Goal: Task Accomplishment & Management: Complete application form

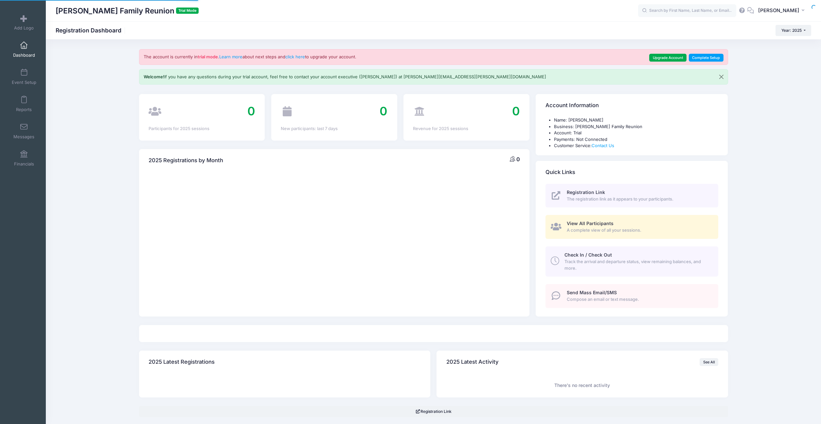
select select
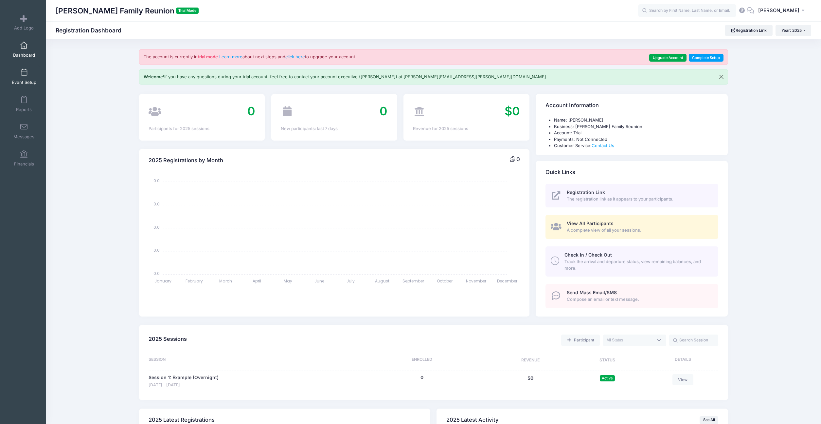
click at [24, 79] on link "Event Setup" at bounding box center [24, 76] width 31 height 23
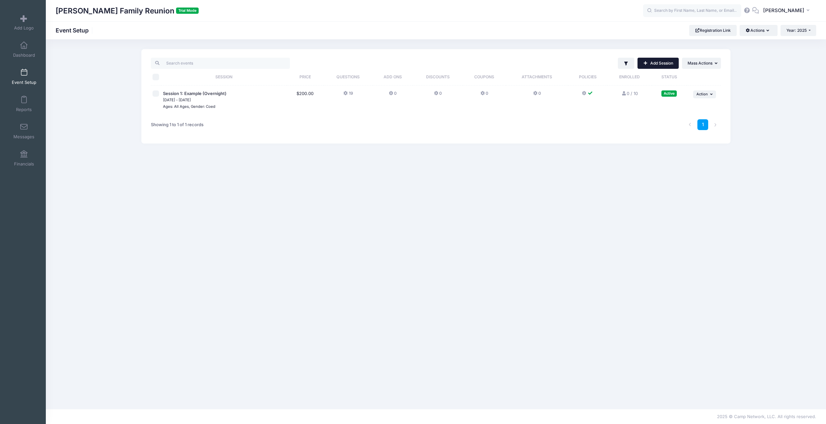
click at [668, 65] on link "Add Session" at bounding box center [658, 63] width 41 height 11
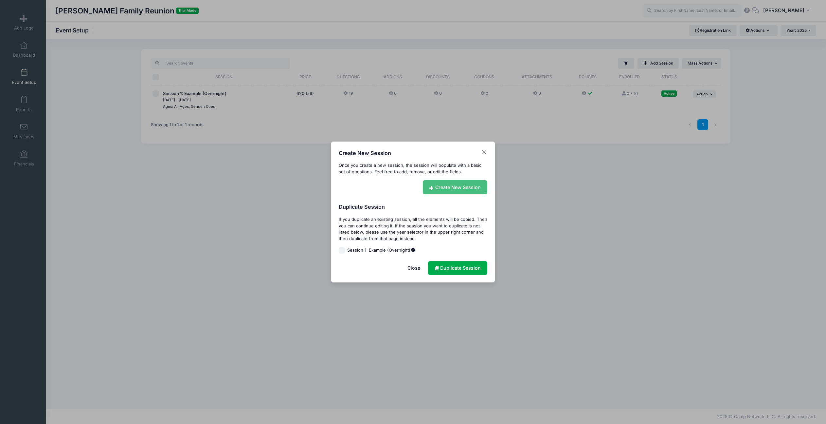
click at [454, 185] on link "Create New Session" at bounding box center [455, 187] width 65 height 14
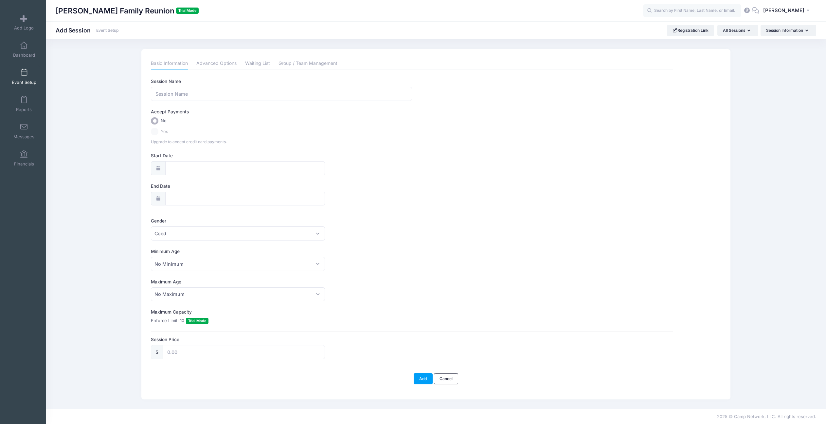
click at [168, 132] on span "Yes" at bounding box center [165, 131] width 8 height 7
click at [167, 132] on span "Yes" at bounding box center [165, 131] width 8 height 7
click at [167, 133] on span "Yes" at bounding box center [165, 131] width 8 height 7
click at [24, 47] on span at bounding box center [24, 45] width 0 height 7
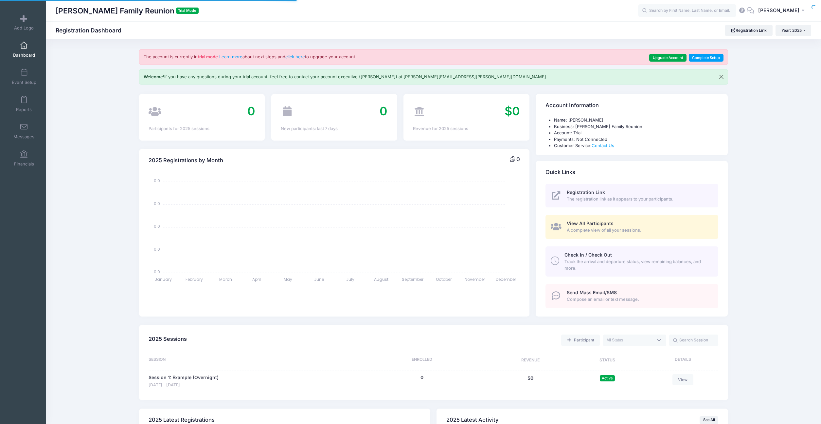
select select
click at [663, 59] on link "Upgrade Account" at bounding box center [668, 58] width 37 height 8
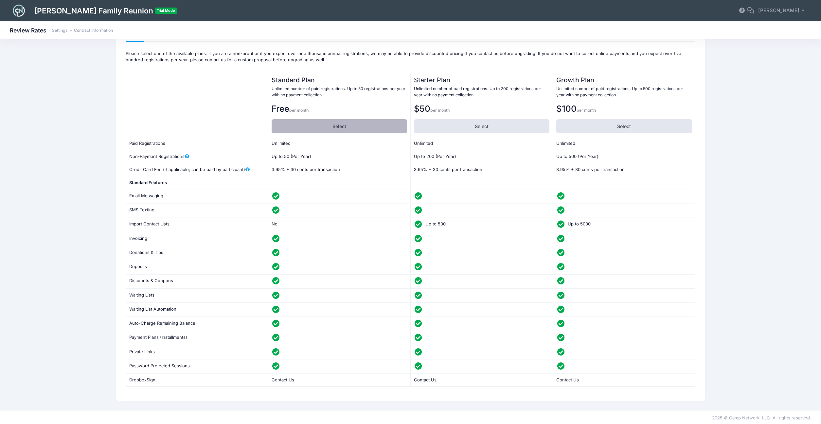
scroll to position [38, 0]
click at [318, 123] on label "Select" at bounding box center [340, 125] width 136 height 14
click at [276, 122] on input "Select" at bounding box center [274, 120] width 4 height 4
radio input "true"
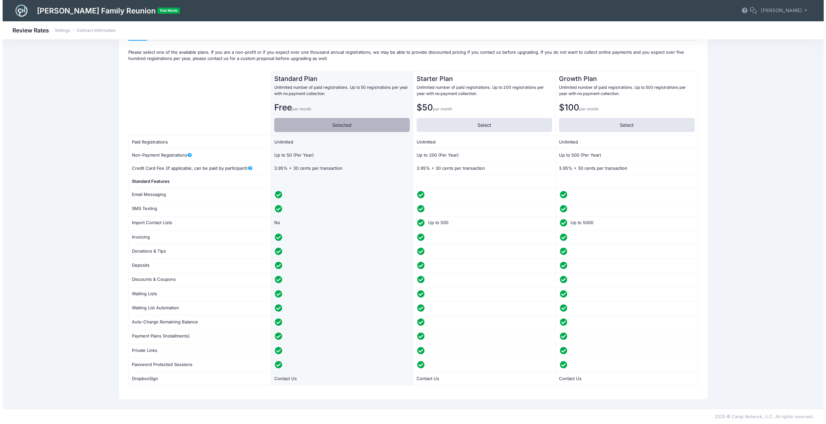
scroll to position [0, 0]
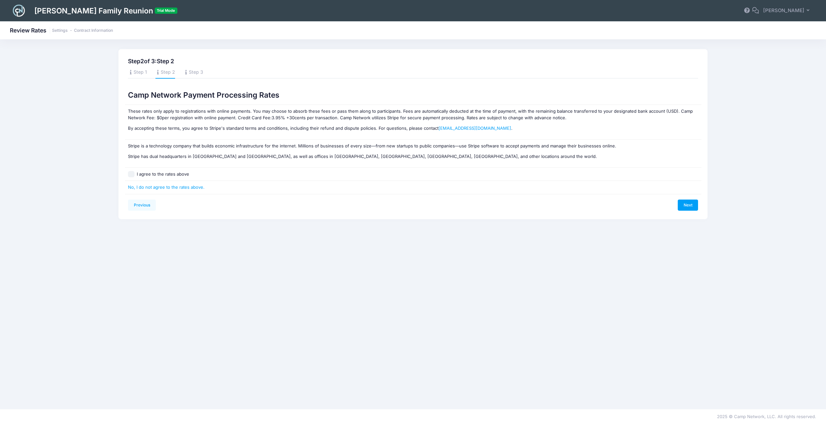
click at [152, 174] on label "I agree to the rates above" at bounding box center [163, 174] width 52 height 7
click at [135, 174] on input "I agree to the rates above" at bounding box center [131, 174] width 7 height 7
checkbox input "true"
click at [689, 205] on link "Next" at bounding box center [688, 204] width 20 height 11
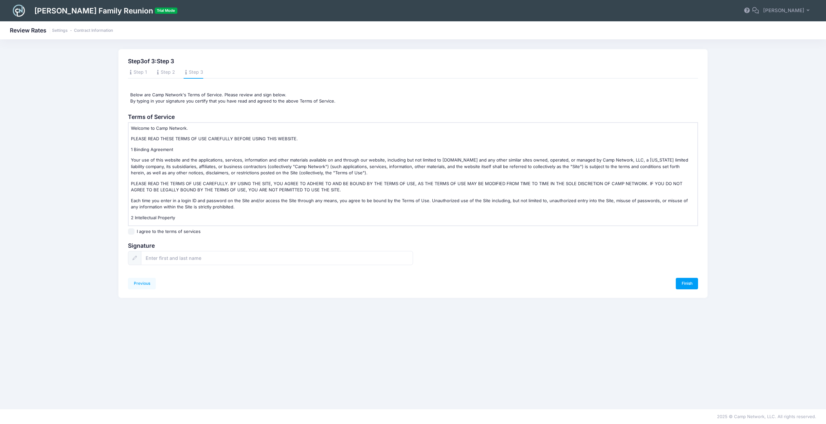
click at [176, 230] on label "I agree to the terms of services" at bounding box center [169, 231] width 64 height 7
click at [135, 230] on input "I agree to the terms of services" at bounding box center [131, 231] width 7 height 7
checkbox input "true"
click at [175, 256] on input "text" at bounding box center [277, 258] width 272 height 14
click at [197, 256] on input "Bauman" at bounding box center [277, 258] width 272 height 14
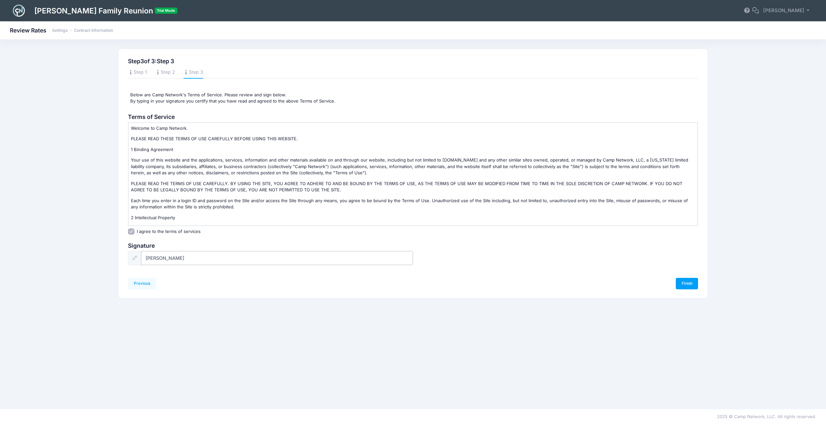
click at [197, 256] on input "Bauman" at bounding box center [277, 258] width 272 height 14
type input "chris bauman"
drag, startPoint x: 539, startPoint y: 287, endPoint x: 579, endPoint y: 286, distance: 40.6
click at [551, 288] on div "Finish" at bounding box center [555, 283] width 285 height 11
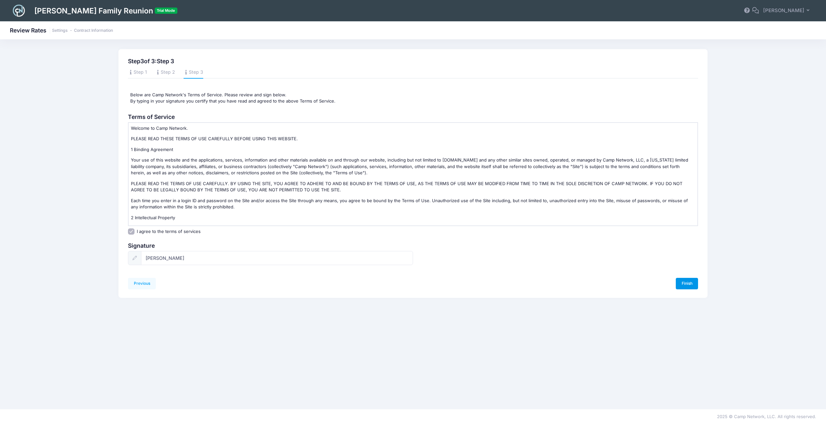
click at [682, 280] on link "Finish" at bounding box center [687, 283] width 22 height 11
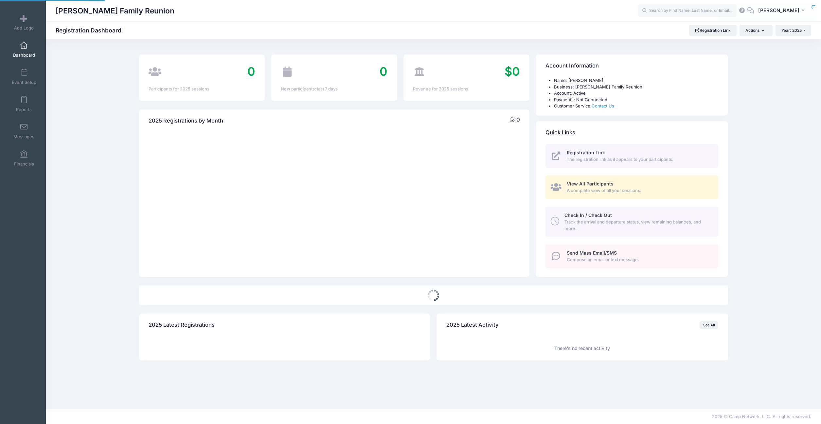
select select
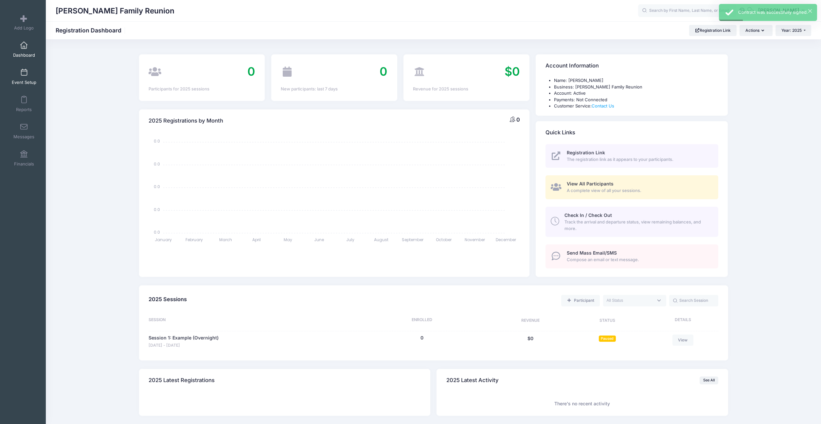
click at [17, 76] on link "Event Setup" at bounding box center [24, 76] width 31 height 23
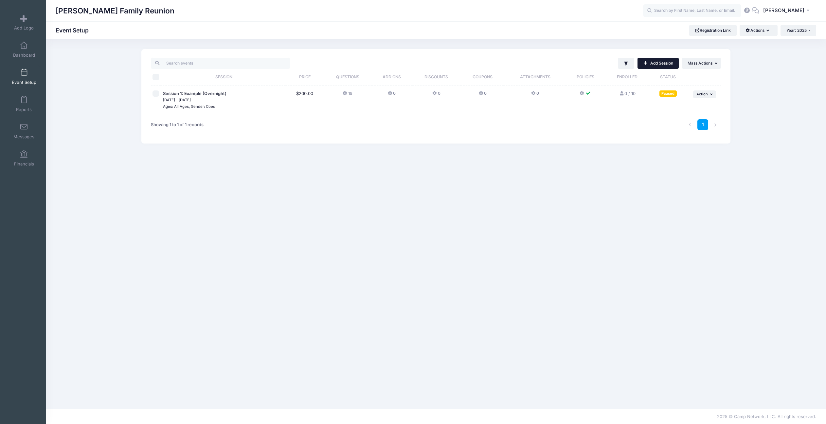
click at [667, 60] on link "Add Session" at bounding box center [658, 63] width 41 height 11
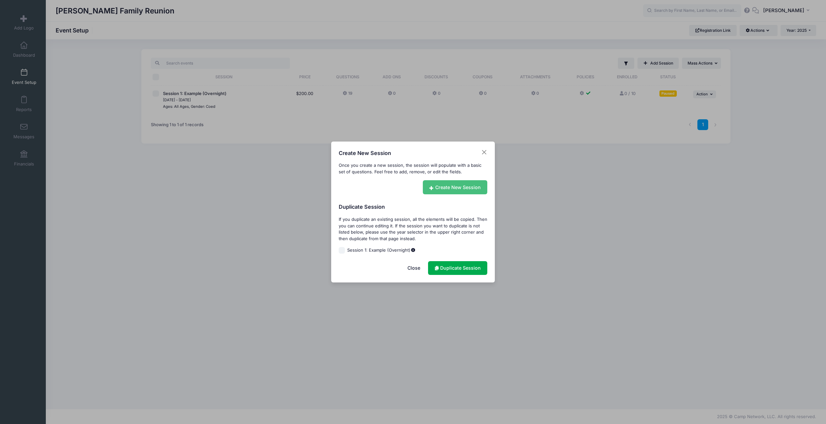
click at [454, 183] on link "Create New Session" at bounding box center [455, 187] width 65 height 14
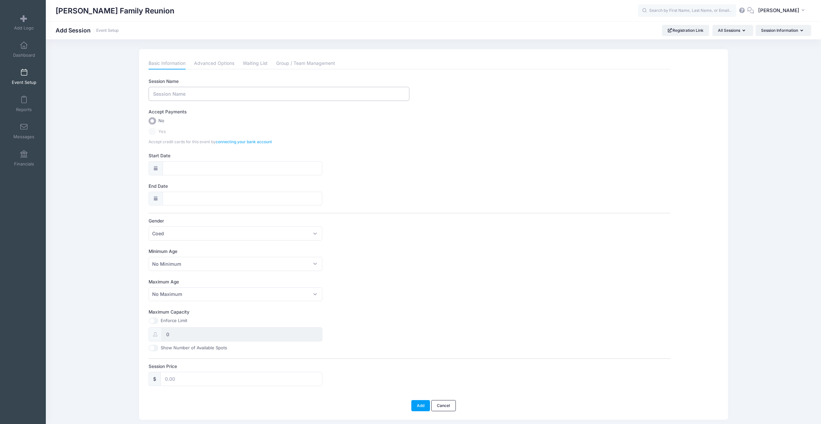
click at [207, 96] on input "Session Name" at bounding box center [279, 94] width 261 height 14
type input "2026 Baumann Family Reunion"
click at [161, 138] on div "Accept Payments No Yes Accept credit cards for this event by connecting your ba…" at bounding box center [410, 126] width 522 height 36
click at [161, 134] on span "Yes" at bounding box center [162, 131] width 8 height 7
click at [161, 133] on span "Yes" at bounding box center [162, 131] width 8 height 7
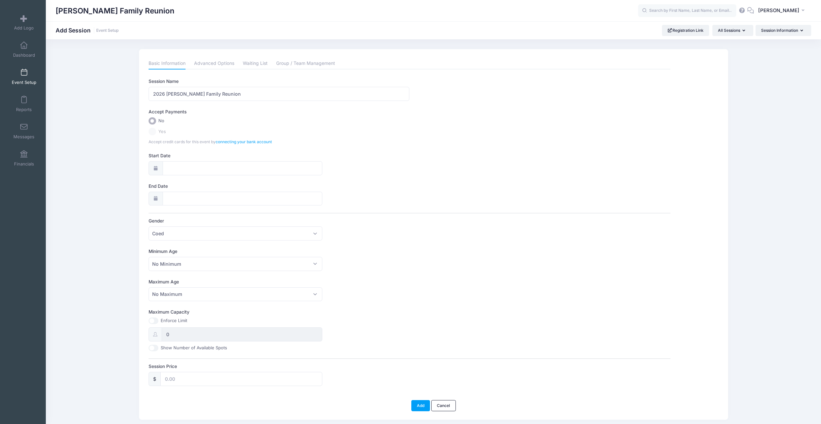
click at [152, 134] on label "Yes" at bounding box center [410, 132] width 522 height 8
click at [241, 141] on link "connecting your bank account" at bounding box center [244, 141] width 56 height 5
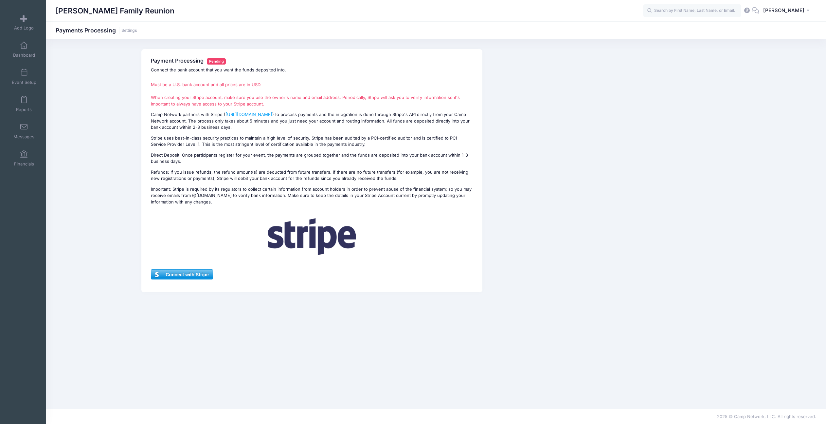
click at [182, 273] on span "Connect with Stripe" at bounding box center [181, 274] width 61 height 10
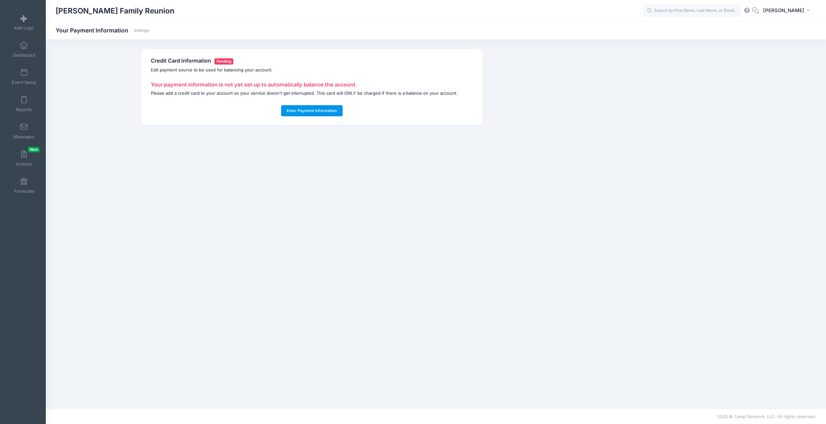
click at [310, 108] on button "Enter Payment Information" at bounding box center [312, 110] width 62 height 11
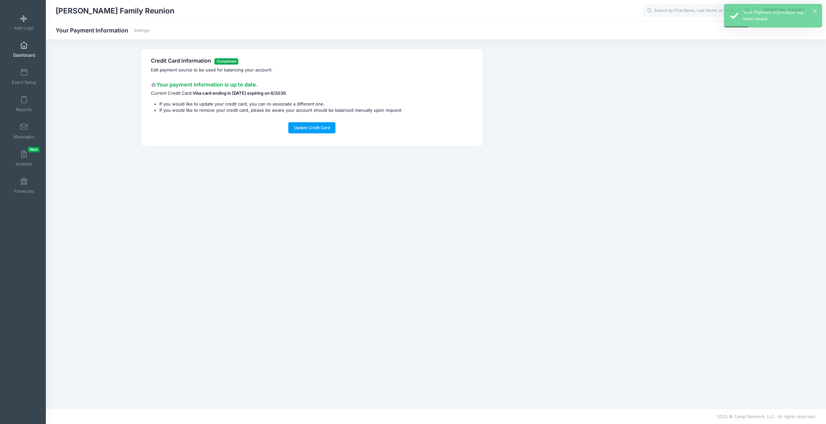
click at [24, 47] on span at bounding box center [24, 45] width 0 height 7
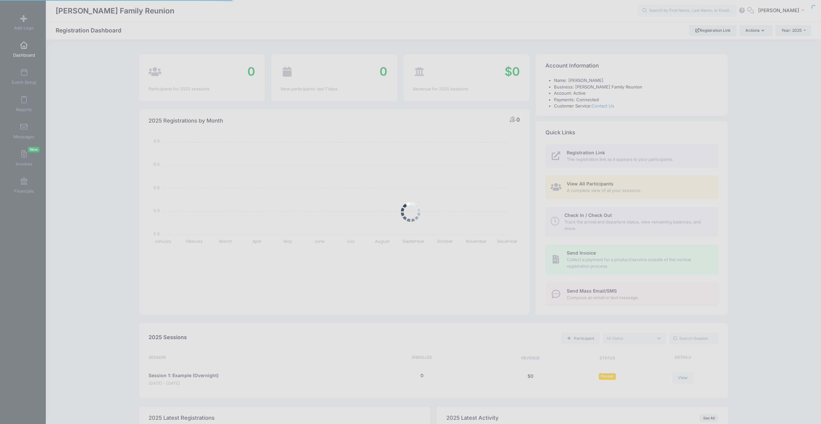
select select
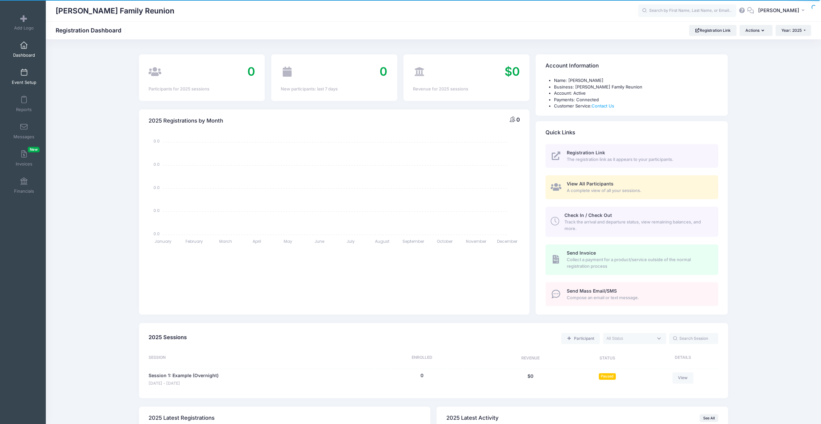
click at [26, 77] on link "Event Setup" at bounding box center [24, 76] width 31 height 23
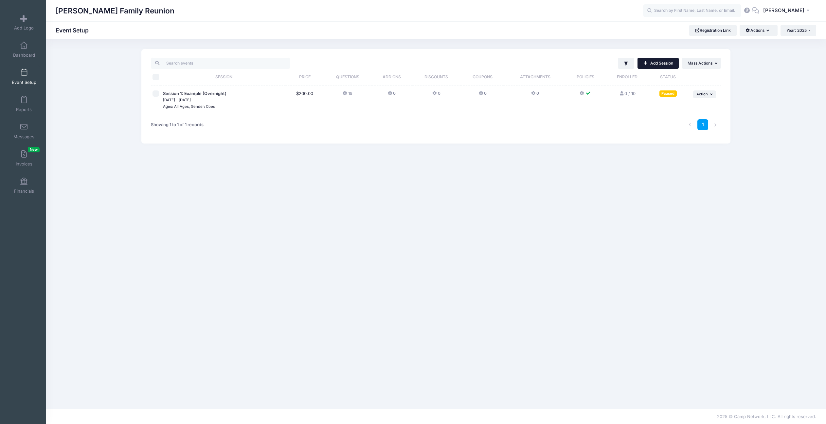
click at [673, 64] on link "Add Session" at bounding box center [658, 63] width 41 height 11
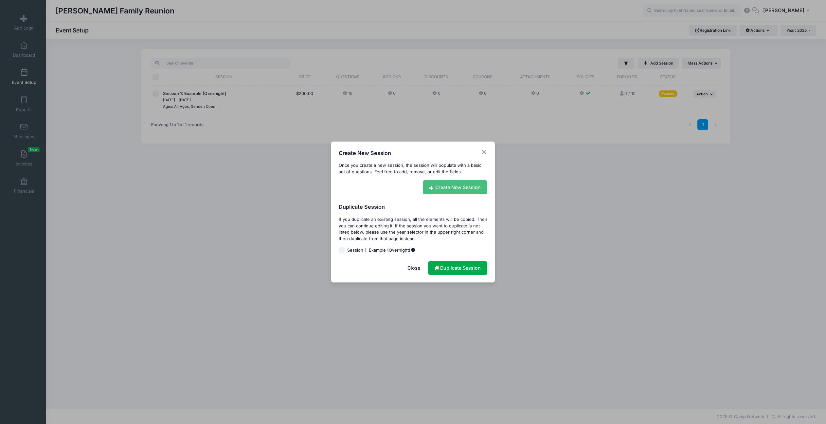
click at [451, 190] on link "Create New Session" at bounding box center [455, 187] width 65 height 14
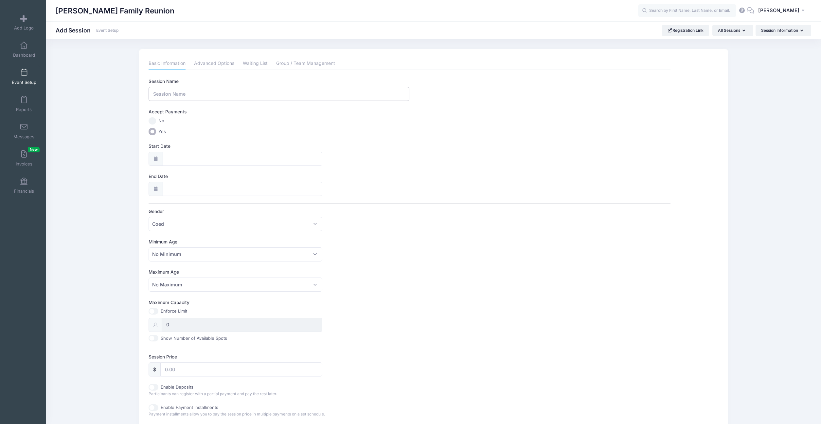
click at [231, 93] on input "Session Name" at bounding box center [279, 94] width 261 height 14
type input "2026 [PERSON_NAME] Family Reunion"
click at [207, 156] on input "Start Date" at bounding box center [243, 159] width 160 height 14
click at [203, 176] on select "January February March April May June July August September October November De…" at bounding box center [196, 176] width 29 height 9
click at [182, 172] on select "January February March April May June July August September October November De…" at bounding box center [196, 176] width 29 height 9
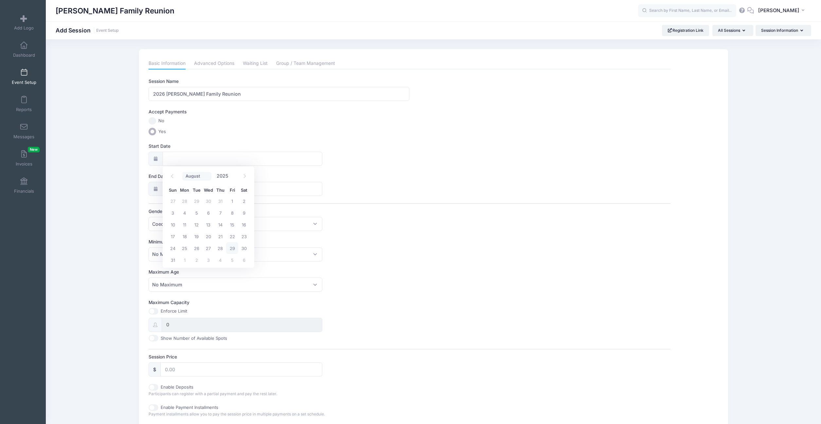
click at [201, 175] on select "January February March April May June July August September October November De…" at bounding box center [196, 176] width 29 height 9
select select "6"
click at [182, 172] on select "January February March April May June July August September October November De…" at bounding box center [196, 176] width 29 height 9
click at [221, 174] on input "2025" at bounding box center [223, 176] width 21 height 10
click at [230, 174] on span at bounding box center [232, 173] width 5 height 5
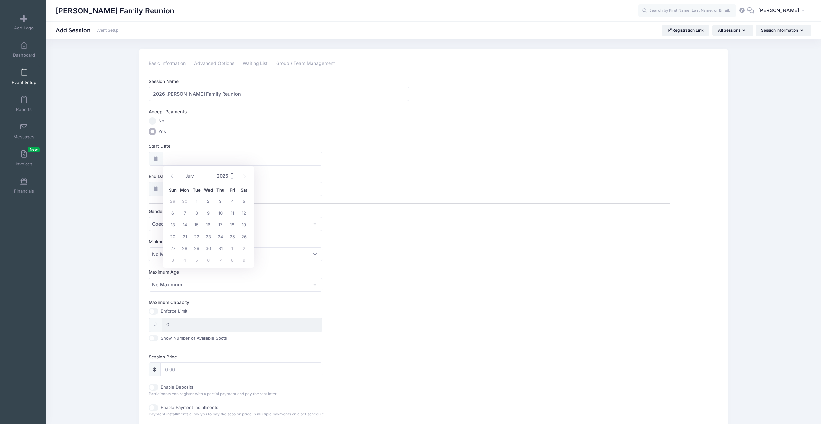
type input "2026"
click at [222, 244] on span "30" at bounding box center [220, 248] width 12 height 12
type input "07/30/2026"
type input "07/31/2026"
type input "2026"
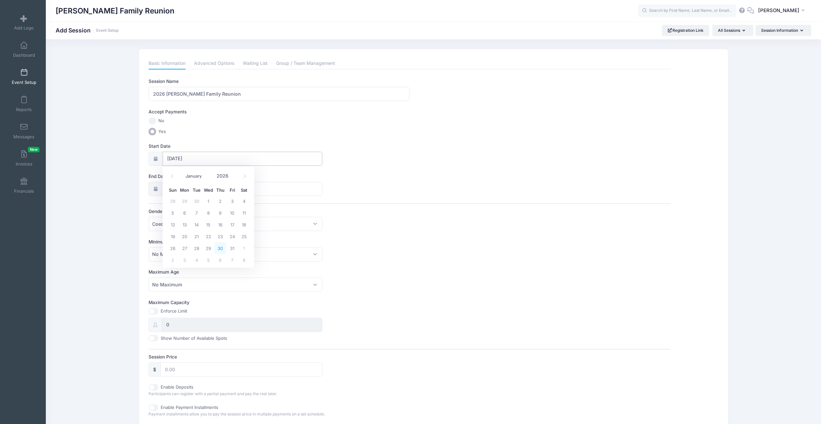
select select "6"
click at [174, 290] on span "2" at bounding box center [173, 290] width 12 height 12
type input "08/02/2026"
click at [199, 223] on span "Coed" at bounding box center [236, 224] width 174 height 14
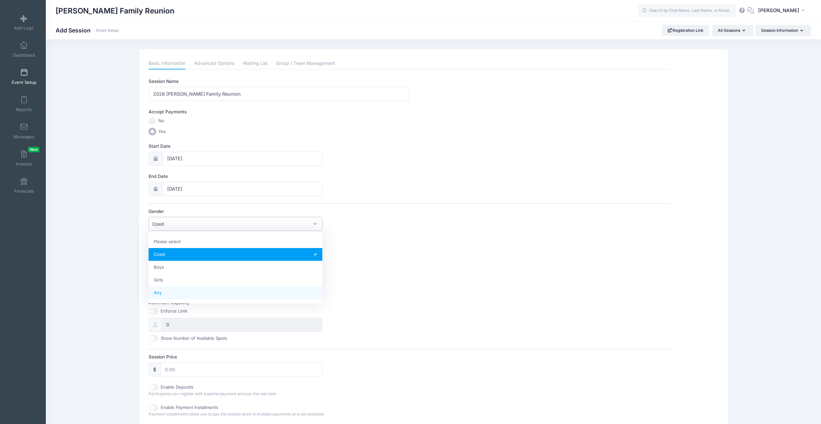
select select "Any"
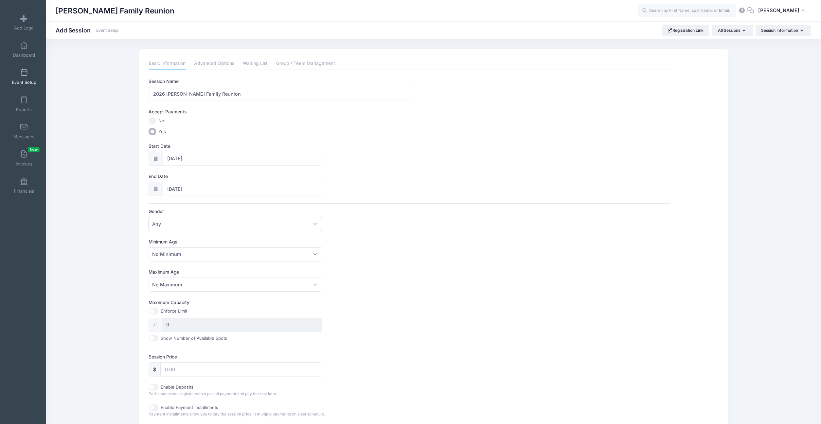
click at [335, 239] on label "Minimum Age" at bounding box center [279, 241] width 261 height 7
click at [149, 247] on select "No Minimum 1 2 3 4 5 6 7 8 9 10 11 12 13 14 15 16 17 18 19 20 21 22 23 24 25 26…" at bounding box center [149, 247] width 0 height 0
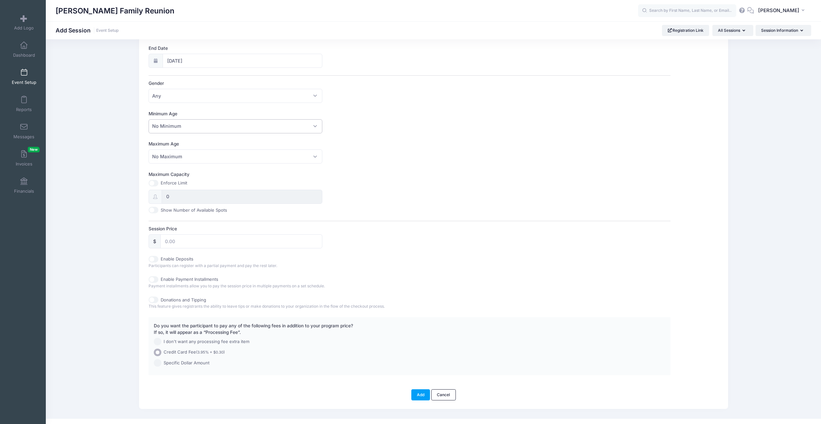
scroll to position [138, 0]
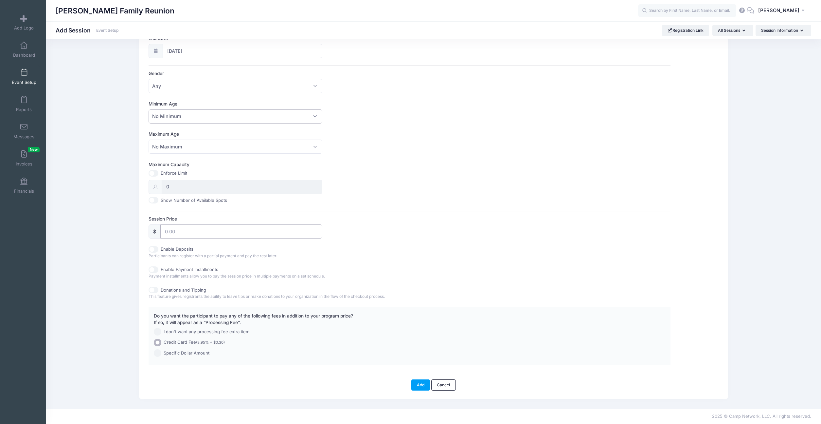
click at [191, 233] on input "Session Price" at bounding box center [241, 231] width 162 height 14
click at [178, 333] on span "I don't want any processing fee extra item" at bounding box center [207, 331] width 86 height 7
click at [161, 333] on input "I don't want any processing fee extra item" at bounding box center [158, 332] width 8 height 8
radio input "true"
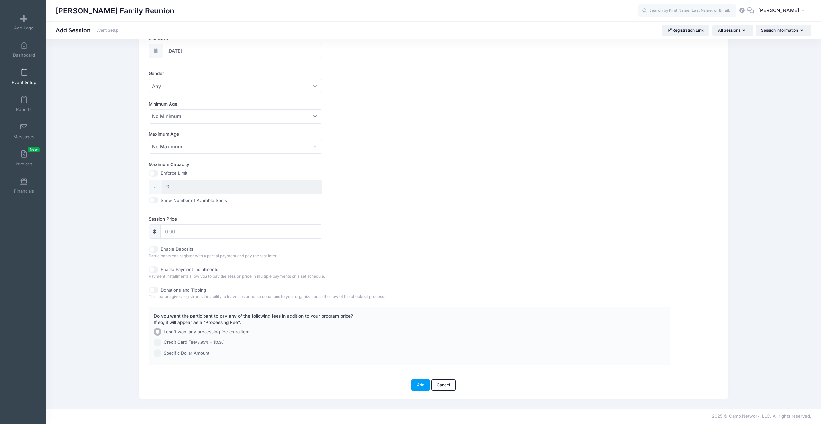
click at [149, 289] on input "Donations and Tipping" at bounding box center [154, 289] width 10 height 7
checkbox input "true"
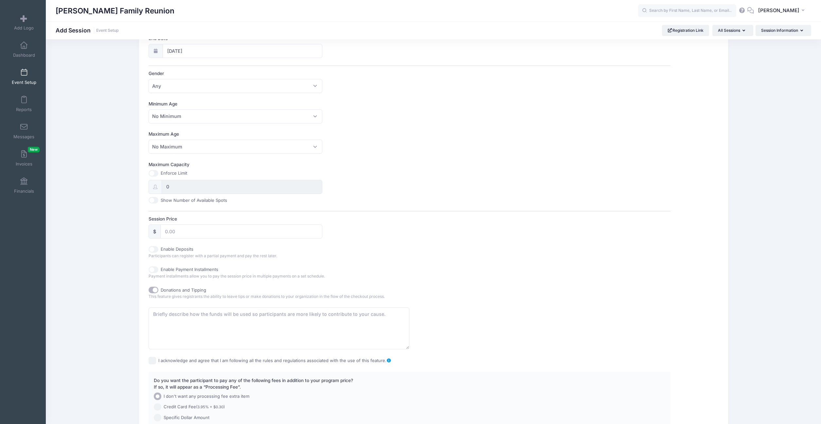
click at [154, 250] on input "Enable Deposits" at bounding box center [154, 249] width 10 height 7
checkbox input "true"
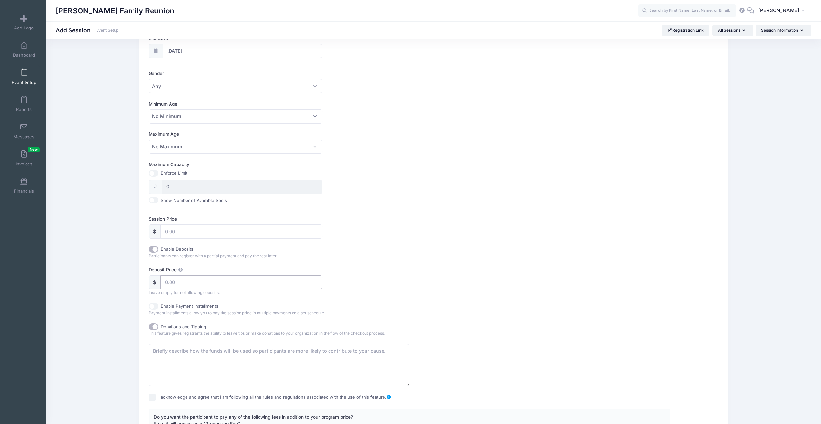
click at [175, 280] on input "Deposit Price" at bounding box center [241, 282] width 162 height 14
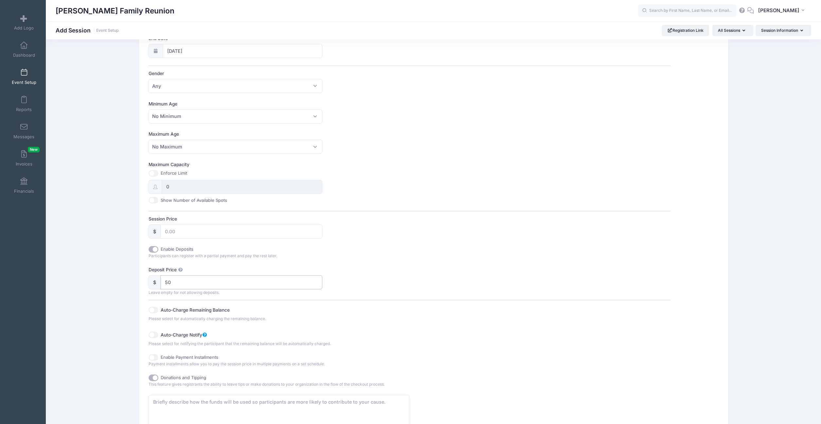
type input "50"
click at [369, 285] on div "Deposit Price $ 50 Leave empty for not allowing deposits. Auto-Charge Remaining…" at bounding box center [410, 306] width 522 height 80
click at [241, 233] on input "Session Price" at bounding box center [241, 231] width 162 height 14
type input "260"
click at [391, 263] on div "Enable Deposits Participants can register with a partial payment and pay the re…" at bounding box center [410, 296] width 522 height 101
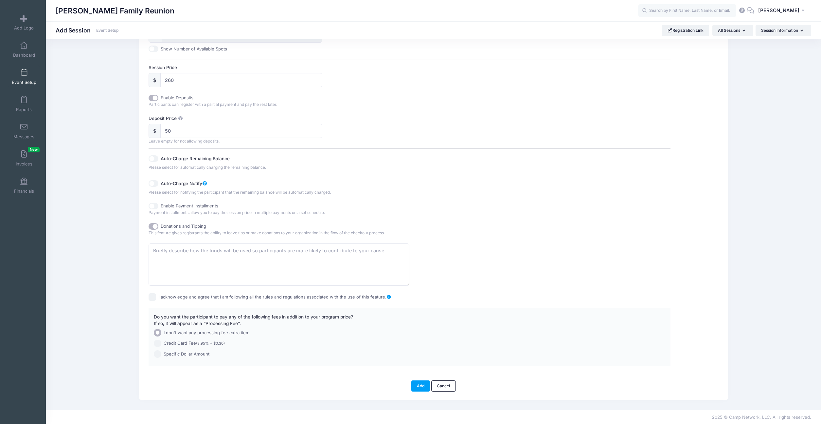
scroll to position [290, 0]
click at [175, 205] on label "Enable Payment Installments" at bounding box center [190, 205] width 58 height 7
click at [158, 205] on input "Enable Payment Installments" at bounding box center [154, 205] width 10 height 7
checkbox input "true"
checkbox input "false"
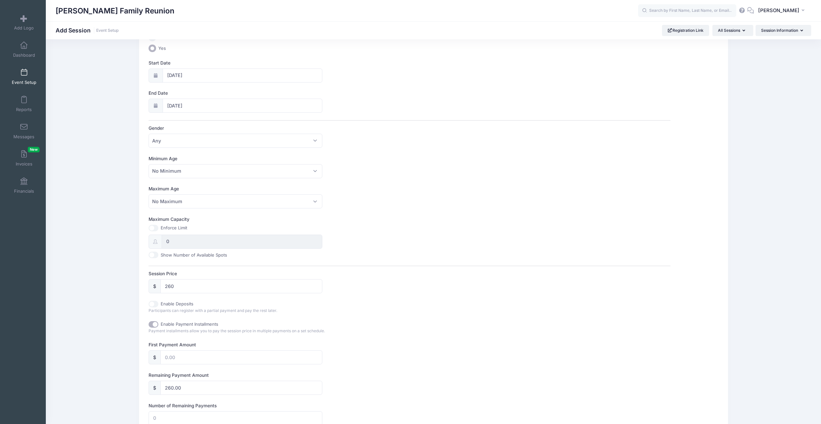
scroll to position [180, 0]
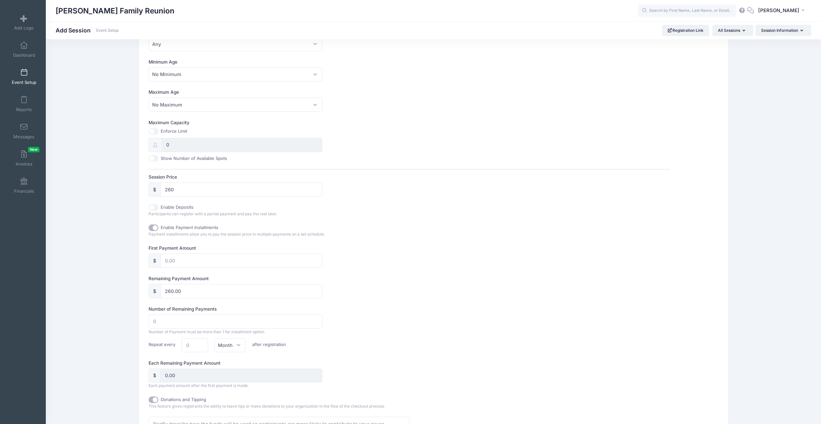
click at [156, 208] on input "Enable Deposits" at bounding box center [154, 207] width 10 height 7
checkbox input "true"
type input "50"
checkbox input "false"
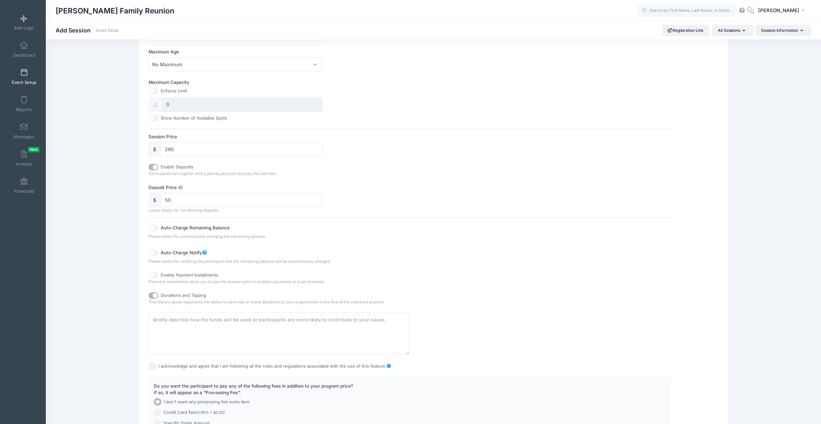
scroll to position [225, 0]
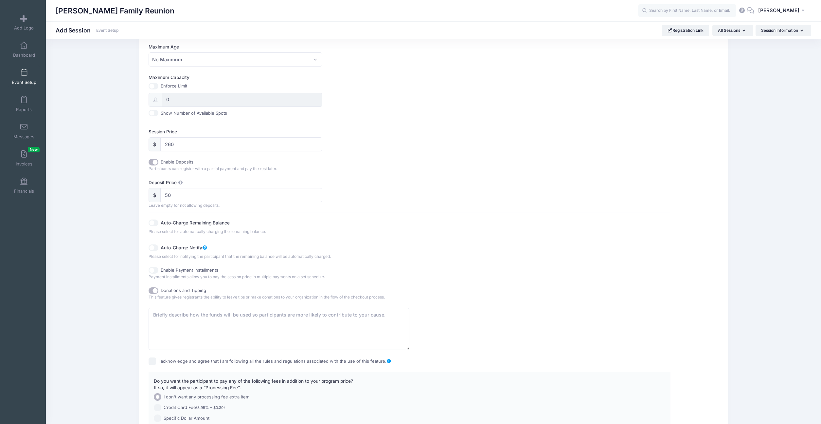
click at [156, 220] on input "Auto-Charge Remaining Balance" at bounding box center [154, 222] width 10 height 7
checkbox input "true"
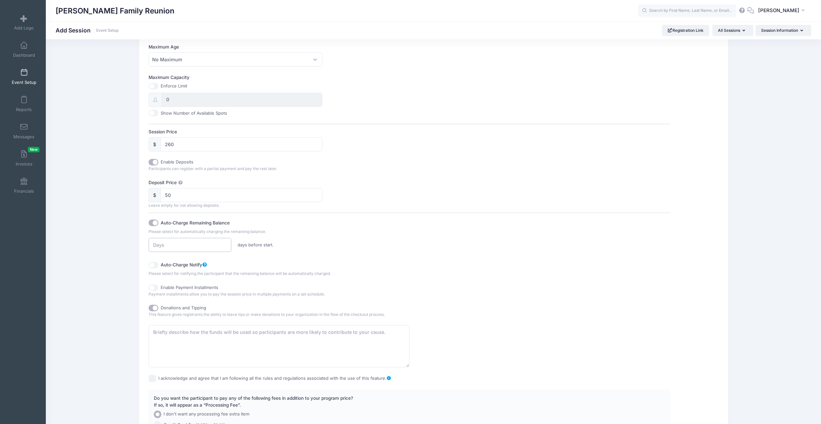
click at [192, 245] on input "number" at bounding box center [190, 245] width 83 height 14
type input "60"
click at [353, 250] on div "60 days before start." at bounding box center [278, 245] width 267 height 14
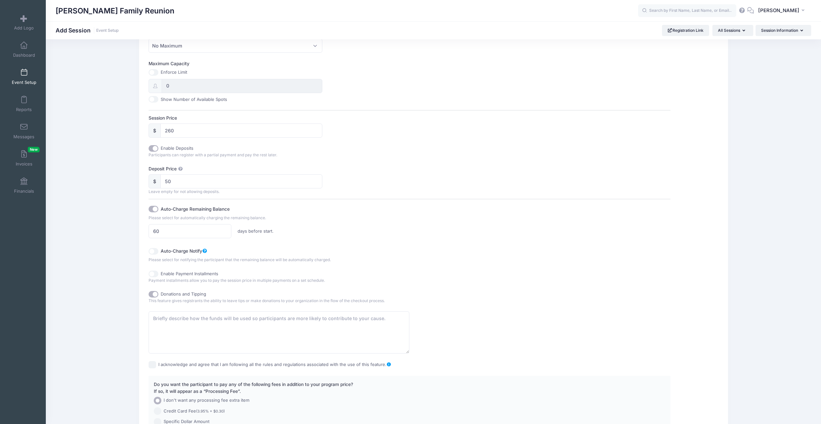
scroll to position [307, 0]
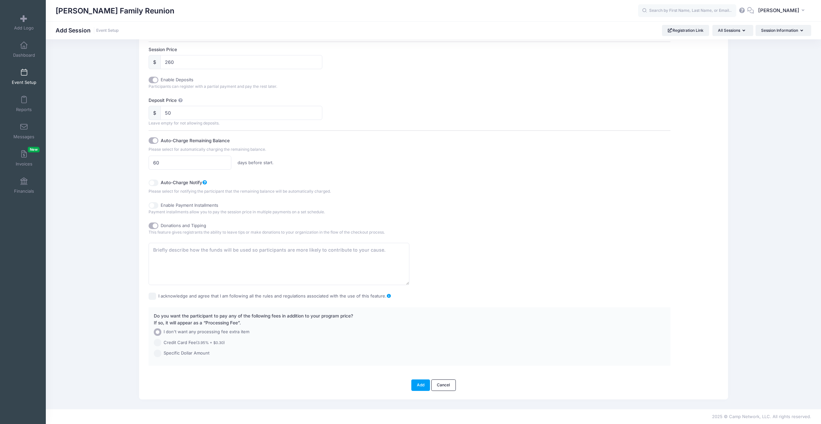
click at [159, 184] on div "Auto-Charge Notify" at bounding box center [345, 182] width 392 height 11
click at [157, 183] on input "Auto-Charge Notify" at bounding box center [154, 182] width 10 height 7
checkbox input "true"
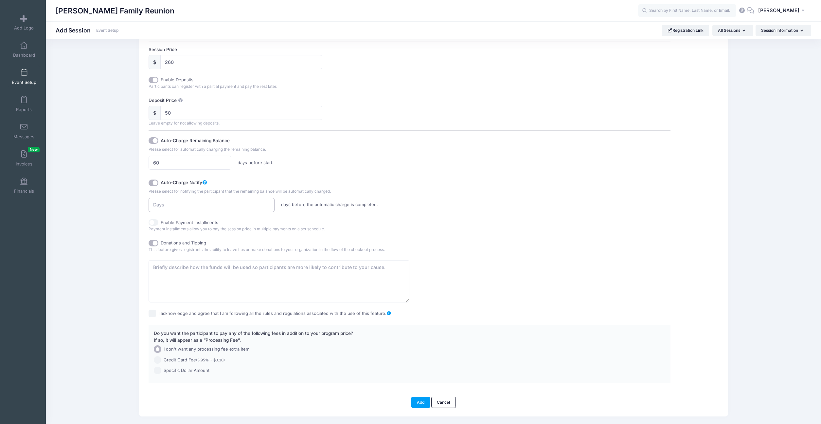
click at [214, 205] on input "number" at bounding box center [212, 205] width 126 height 14
type input "2"
click at [343, 246] on div "Donations and Tipping This feature gives registrants the ability to leave tips …" at bounding box center [279, 246] width 261 height 13
click at [262, 269] on textarea at bounding box center [279, 281] width 261 height 42
type textarea "D"
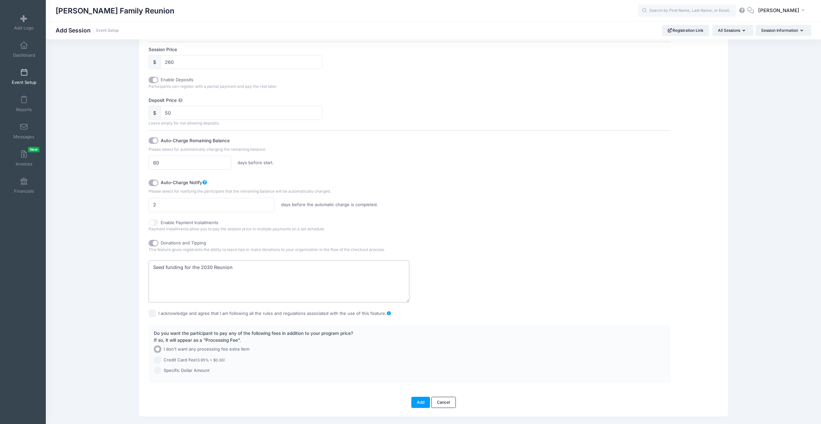
type textarea "Seed funding for the 2030 Reunion"
click at [252, 315] on label "I acknowledge and agree that I am following all the rules and regulations assoc…" at bounding box center [274, 313] width 233 height 7
click at [156, 315] on input "I acknowledge and agree that I am following all the rules and regulations assoc…" at bounding box center [153, 313] width 8 height 8
checkbox input "true"
click at [423, 401] on button "Add" at bounding box center [421, 401] width 19 height 11
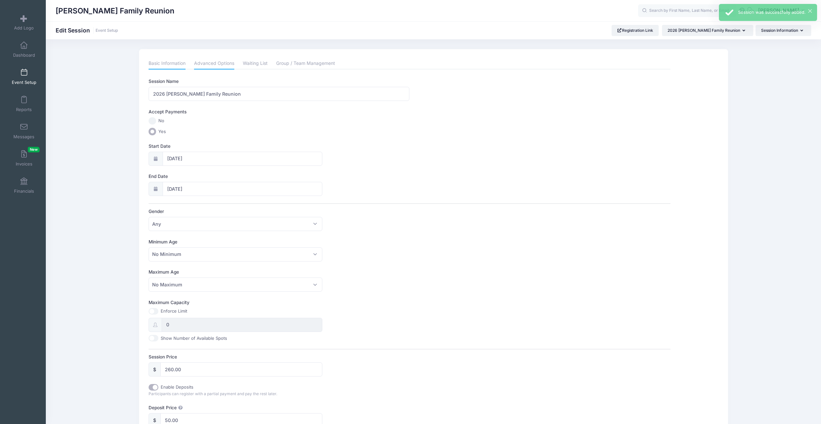
click at [210, 66] on link "Advanced Options" at bounding box center [214, 64] width 40 height 12
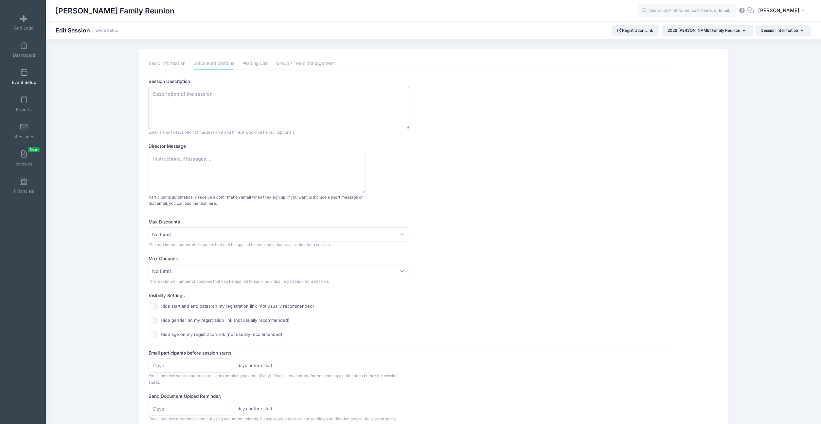
click at [210, 101] on textarea "Session Description" at bounding box center [279, 108] width 261 height 42
click at [210, 172] on textarea "Director Message" at bounding box center [257, 173] width 217 height 42
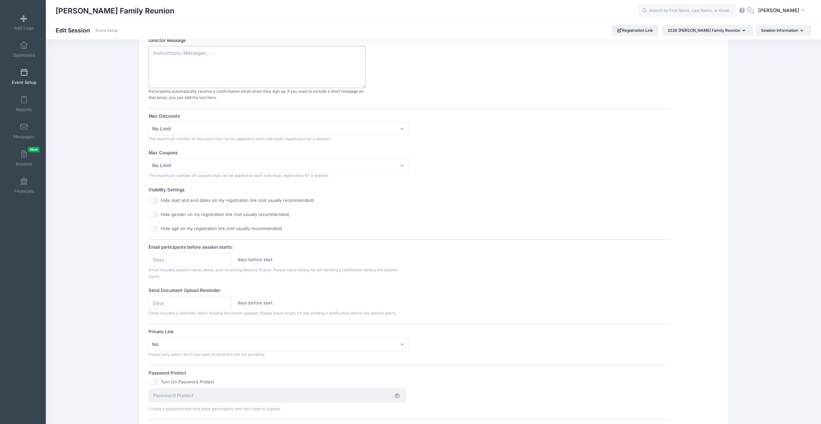
scroll to position [106, 0]
click at [187, 258] on input "Email participants before session starts:" at bounding box center [190, 259] width 83 height 14
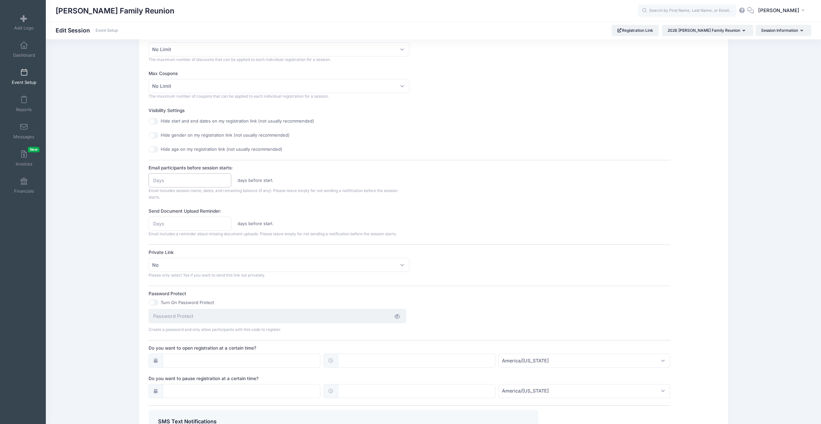
scroll to position [186, 0]
type input "45"
click at [317, 204] on div "Session Description Enter a short description of the session if you think it wo…" at bounding box center [410, 176] width 522 height 569
click at [201, 181] on input "45" at bounding box center [190, 180] width 83 height 14
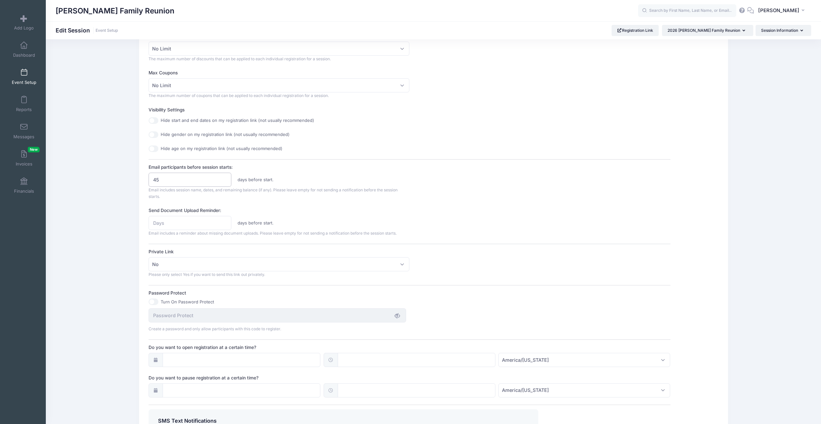
click at [201, 181] on input "45" at bounding box center [190, 180] width 83 height 14
click at [305, 200] on div "Session Description Enter a short description of the session if you think it wo…" at bounding box center [410, 176] width 522 height 569
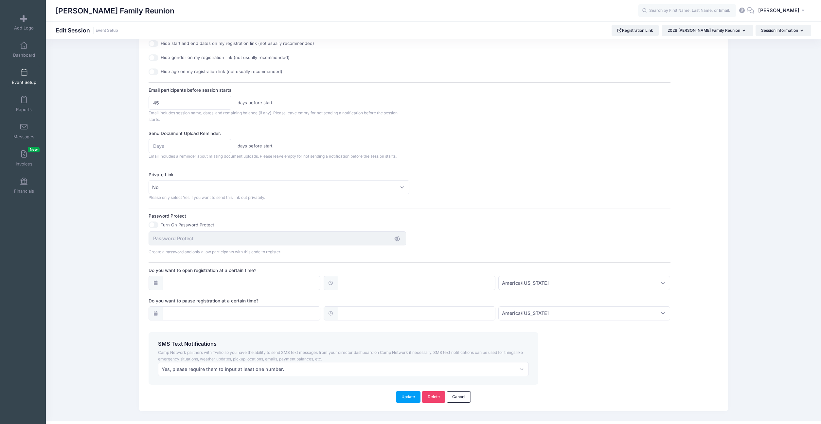
scroll to position [263, 0]
click at [270, 311] on input "Do you want to pause registration at a certain time?" at bounding box center [242, 313] width 158 height 14
click at [248, 199] on span at bounding box center [244, 199] width 11 height 11
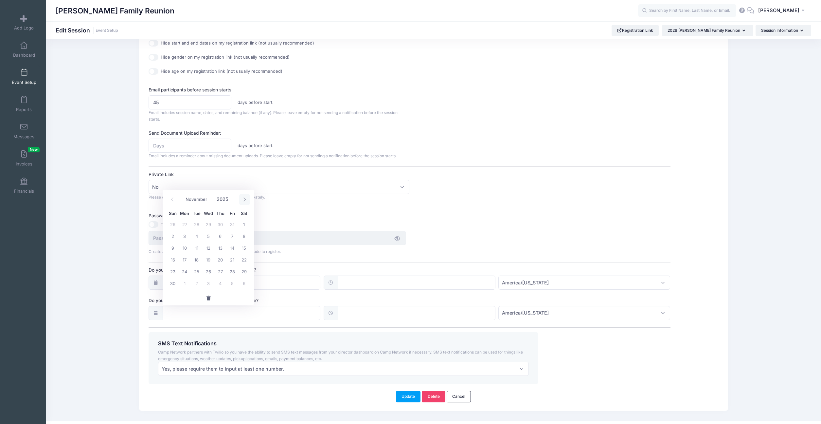
click at [248, 199] on span at bounding box center [244, 199] width 11 height 11
select select "11"
click at [248, 199] on span at bounding box center [244, 199] width 11 height 11
type input "2026"
click at [248, 199] on span at bounding box center [244, 199] width 11 height 11
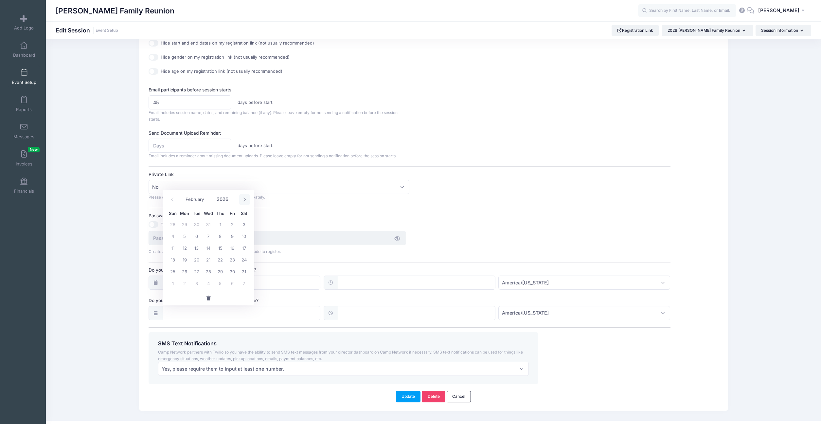
click at [248, 199] on span at bounding box center [244, 199] width 11 height 11
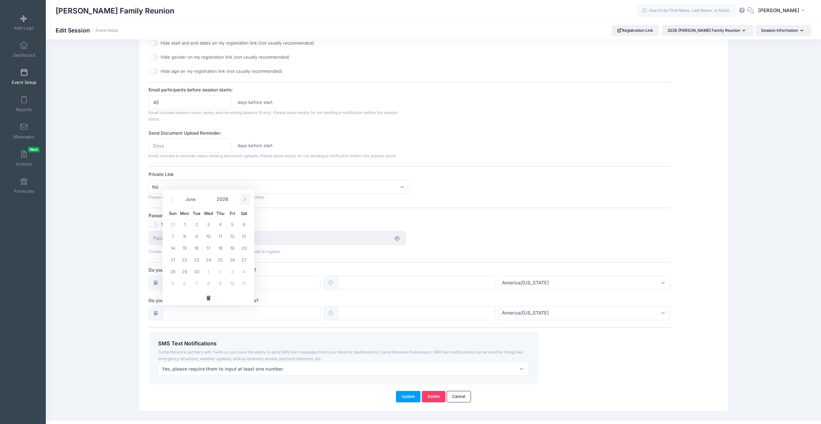
select select "6"
click at [219, 245] on span "16" at bounding box center [220, 248] width 12 height 12
click at [258, 307] on input "07/16/2026" at bounding box center [242, 313] width 158 height 14
click at [208, 223] on span "1" at bounding box center [209, 224] width 12 height 12
type input "07/01/2026"
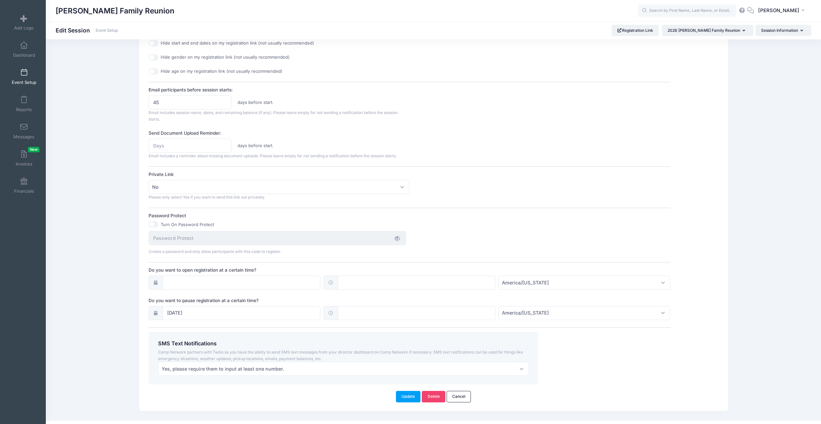
click at [398, 312] on input "text" at bounding box center [417, 313] width 158 height 14
click at [421, 329] on span "PM" at bounding box center [421, 327] width 16 height 13
type input "00:00"
click at [497, 325] on div "Session Description Enter a short description of the session if you think it wo…" at bounding box center [410, 99] width 522 height 569
click at [551, 308] on span "America/New York" at bounding box center [585, 313] width 172 height 14
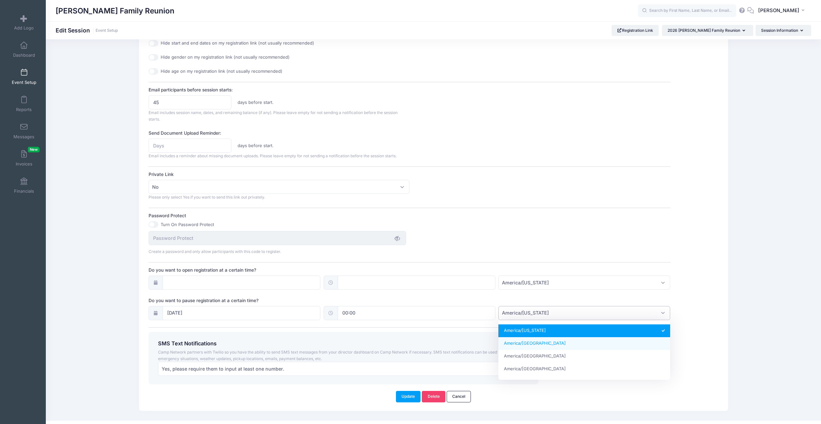
select select "America/Los_Angeles"
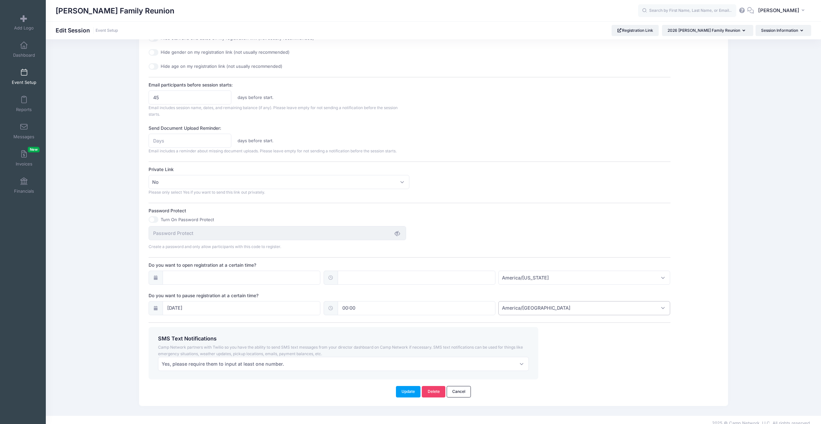
scroll to position [274, 0]
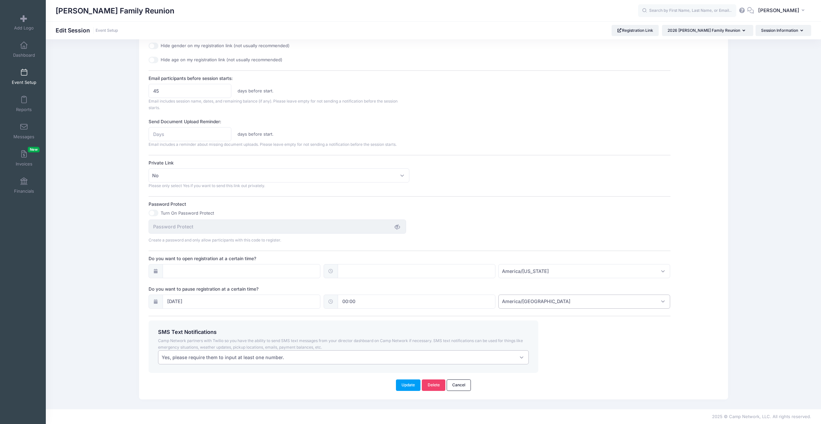
click at [286, 359] on span "Yes, please require them to input at least one number." at bounding box center [343, 357] width 371 height 14
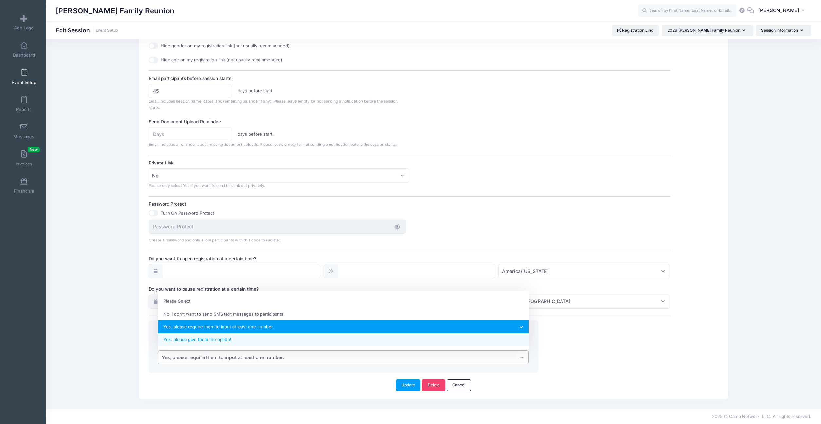
select select "2"
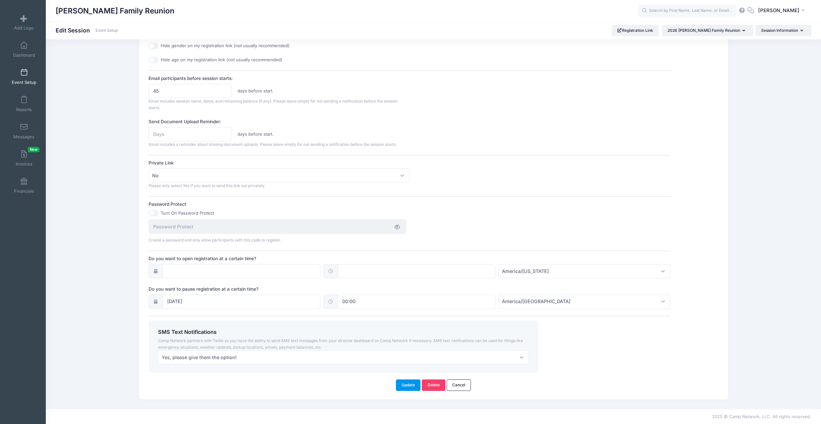
click at [404, 384] on button "Update" at bounding box center [408, 384] width 25 height 11
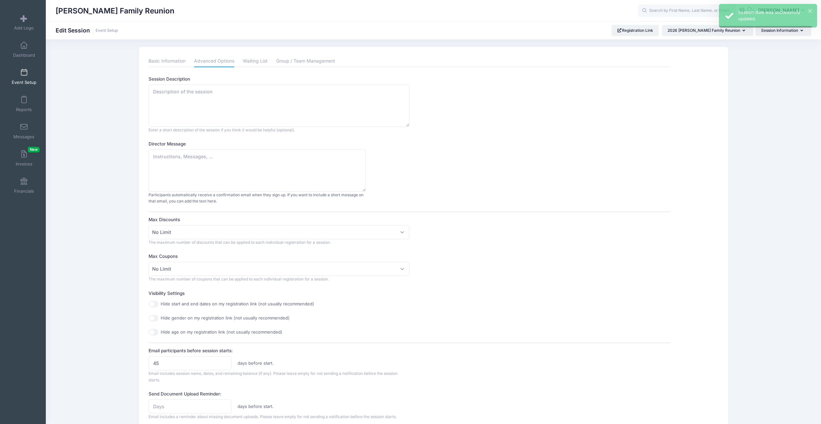
scroll to position [0, 0]
click at [255, 61] on link "Waiting List" at bounding box center [255, 64] width 25 height 12
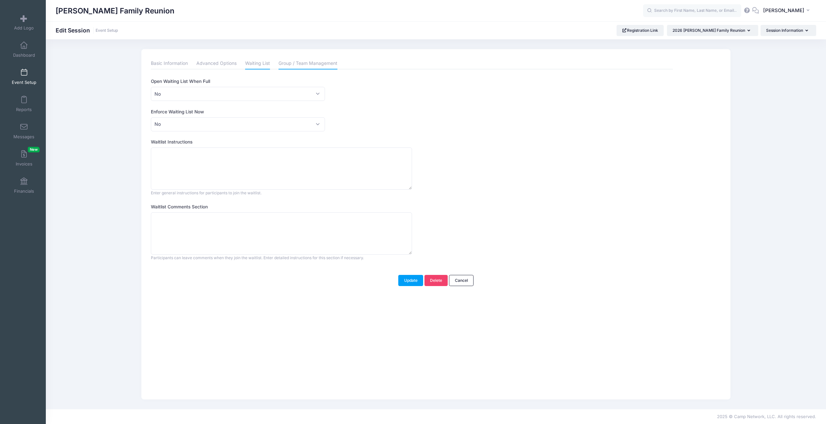
click at [308, 62] on link "Group / Team Management" at bounding box center [308, 64] width 59 height 12
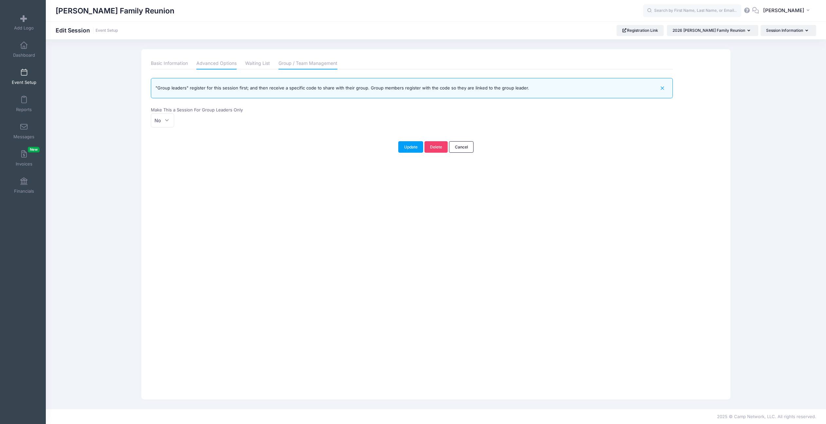
click at [220, 58] on link "Advanced Options" at bounding box center [216, 64] width 40 height 12
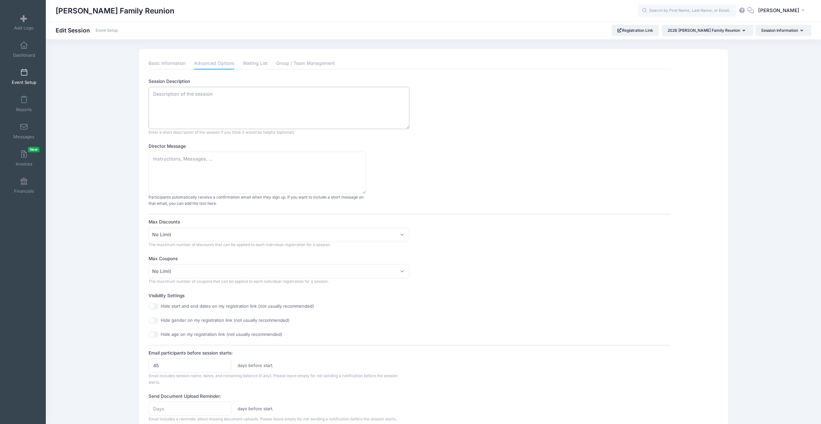
click at [205, 100] on textarea "Session Description" at bounding box center [279, 108] width 261 height 42
click at [648, 29] on link "Registration Link" at bounding box center [635, 30] width 47 height 11
click at [777, 31] on button "Session Information" at bounding box center [784, 30] width 56 height 11
click at [759, 61] on link "Questions" at bounding box center [781, 59] width 76 height 12
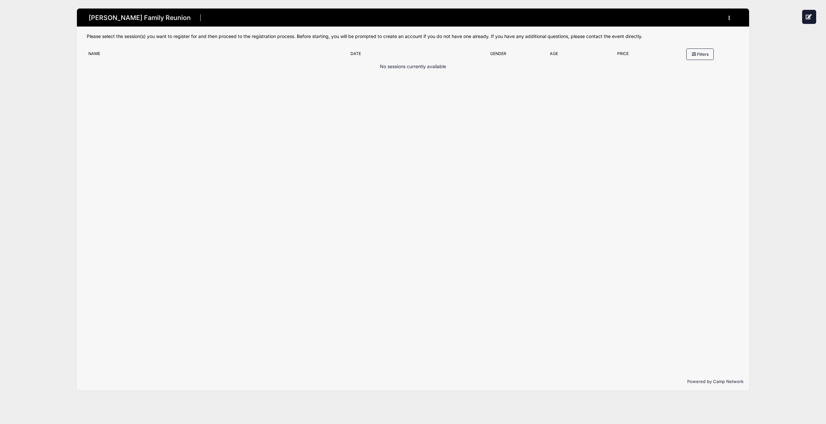
click at [419, 67] on p "No sessions currently available" at bounding box center [413, 66] width 66 height 7
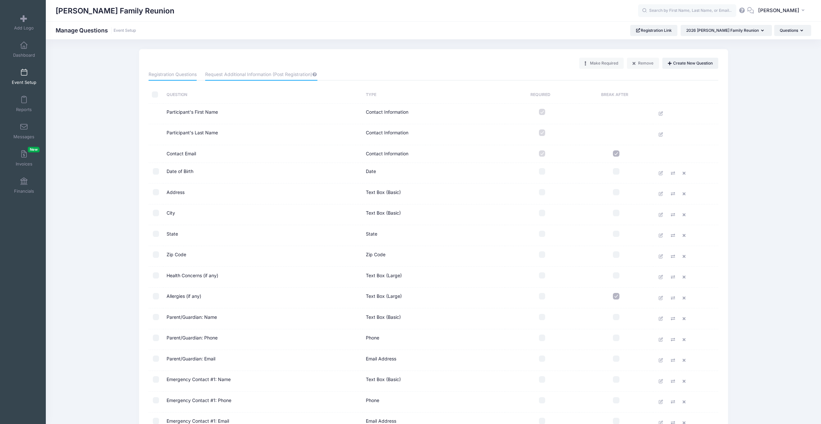
click at [256, 78] on link "Request Additional Information (Post Registration)" at bounding box center [261, 75] width 112 height 12
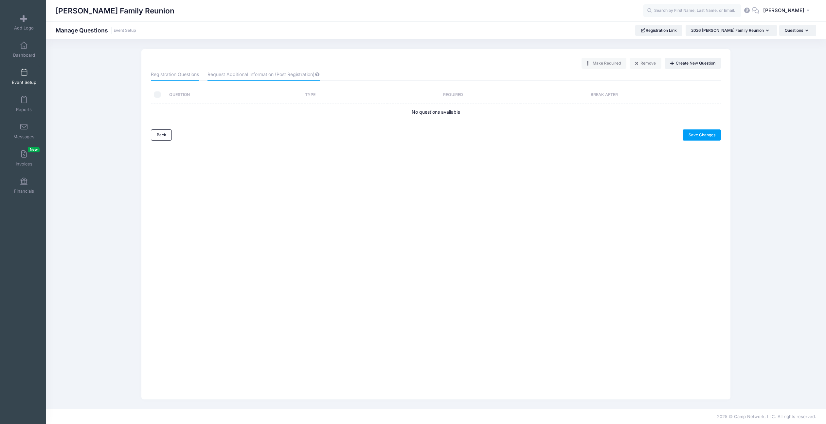
click at [190, 78] on link "Registration Questions" at bounding box center [175, 75] width 48 height 12
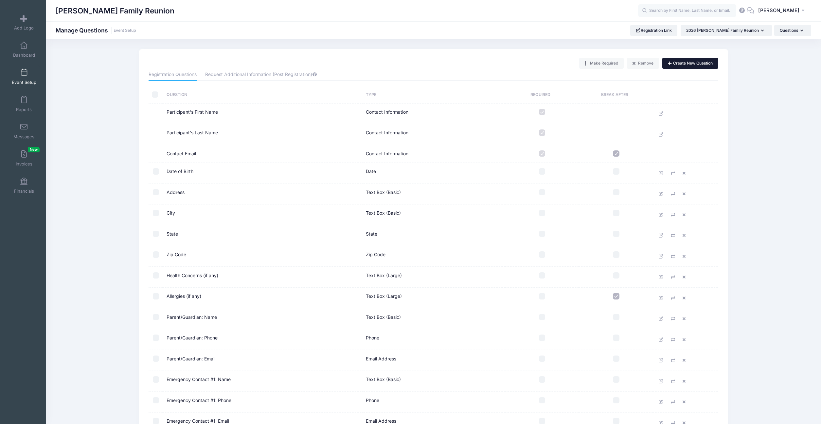
click at [687, 62] on button "Create New Question" at bounding box center [691, 63] width 56 height 11
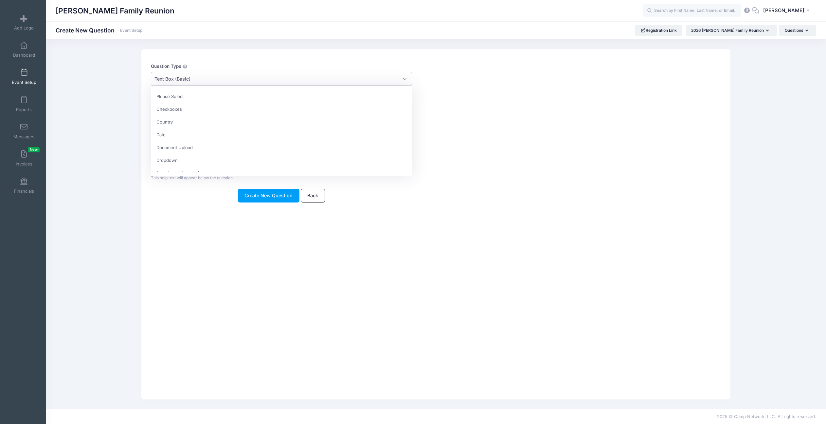
click at [227, 80] on span "Text Box (Basic)" at bounding box center [281, 79] width 261 height 14
click at [444, 103] on div "Text of Question" at bounding box center [412, 104] width 522 height 23
click at [315, 195] on link "Back" at bounding box center [313, 196] width 24 height 14
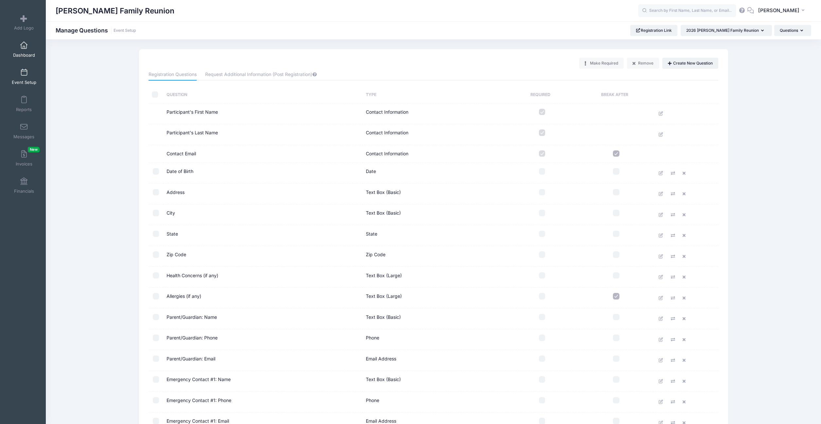
click at [25, 50] on link "Dashboard" at bounding box center [24, 49] width 31 height 23
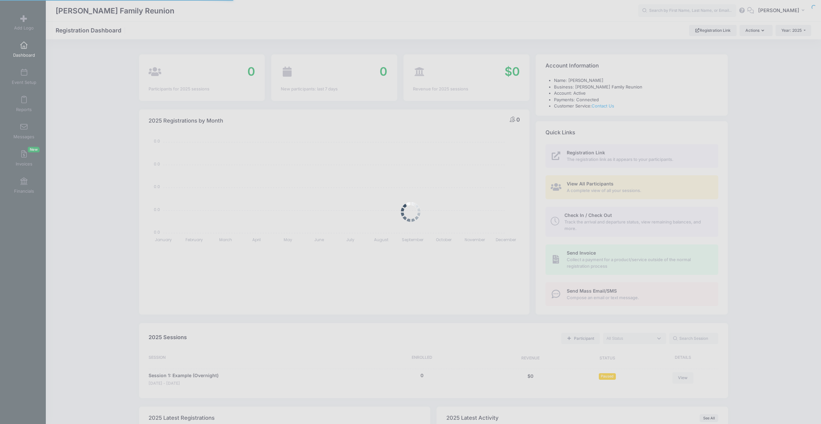
select select
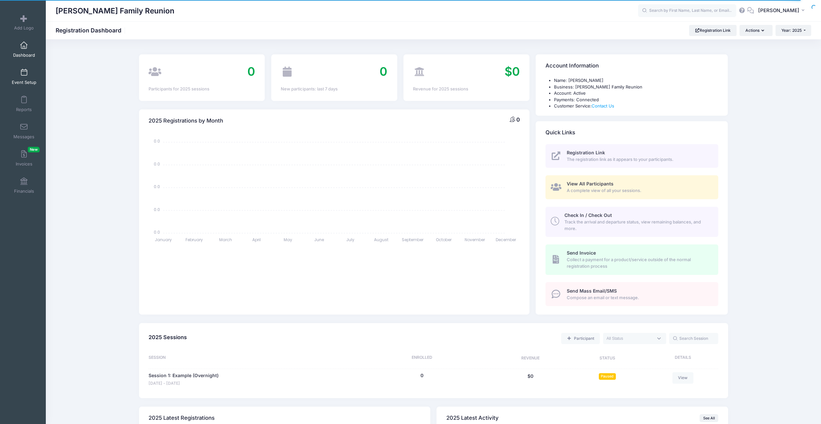
click at [24, 74] on span at bounding box center [24, 72] width 0 height 7
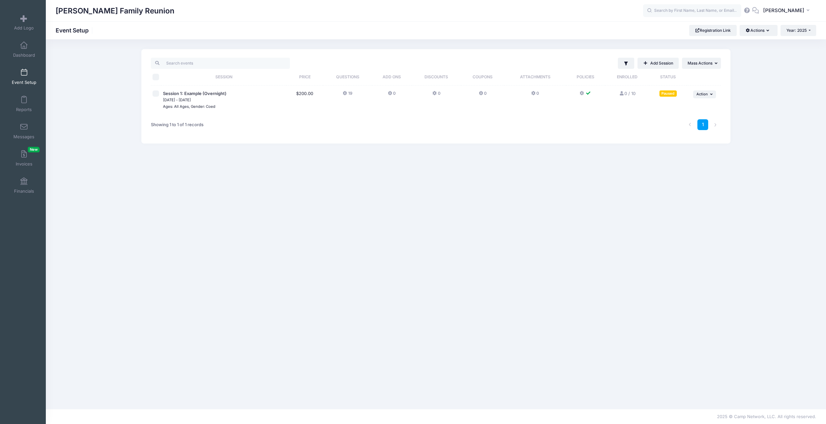
click at [24, 73] on span at bounding box center [24, 72] width 0 height 7
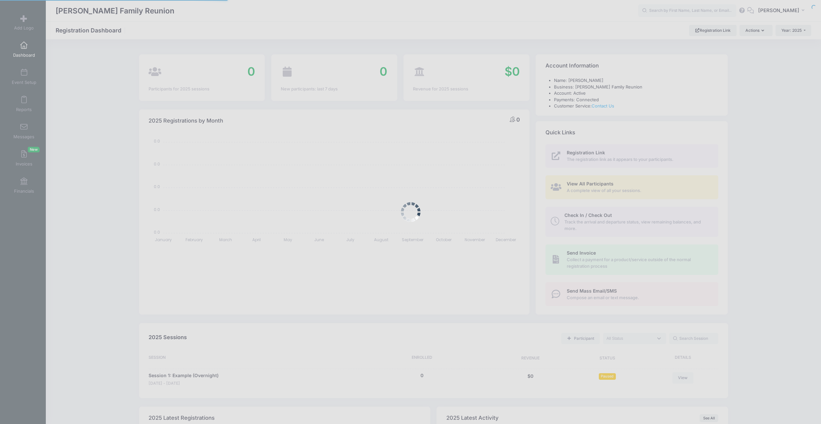
select select
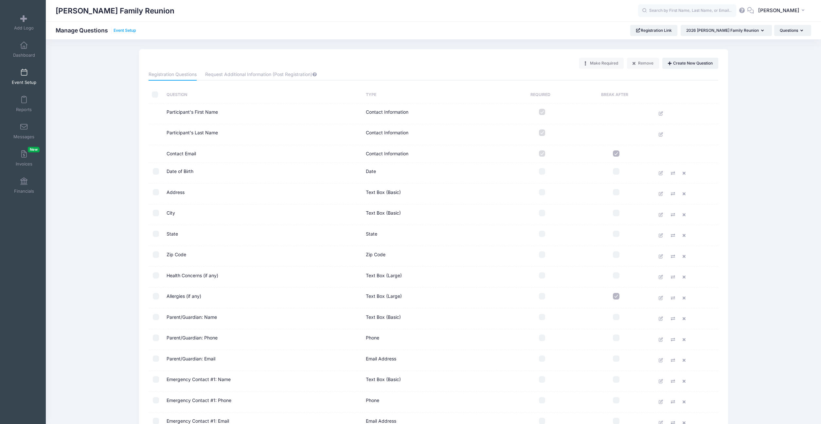
click at [120, 32] on link "Event Setup" at bounding box center [125, 30] width 23 height 5
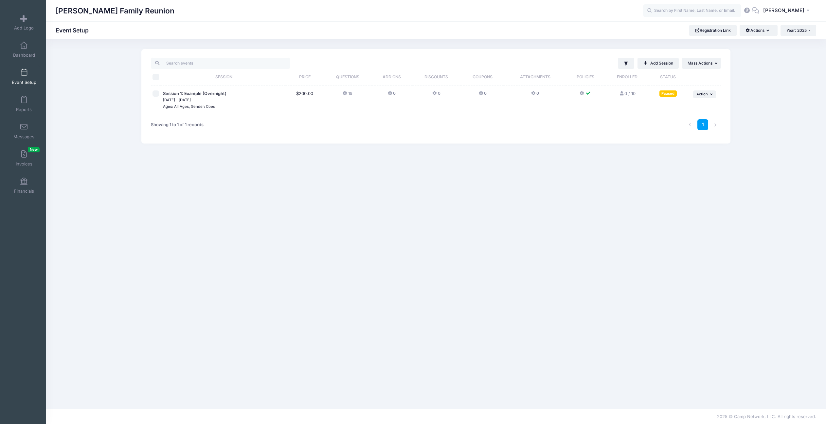
click at [582, 93] on icon at bounding box center [582, 93] width 5 height 0
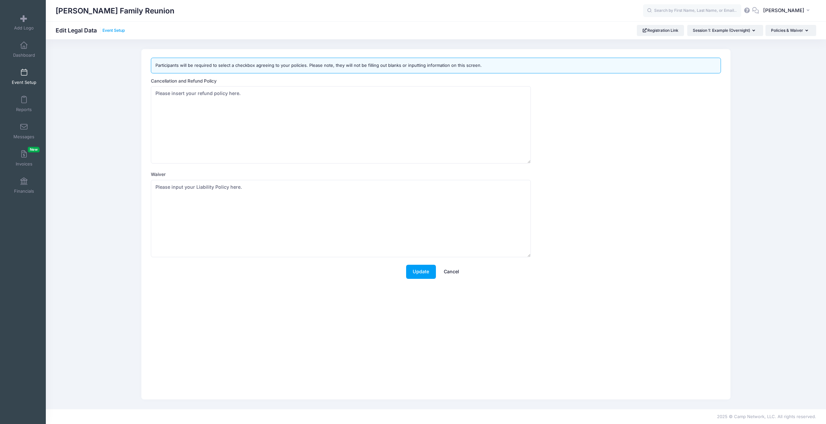
click at [111, 32] on link "Event Setup" at bounding box center [113, 30] width 23 height 5
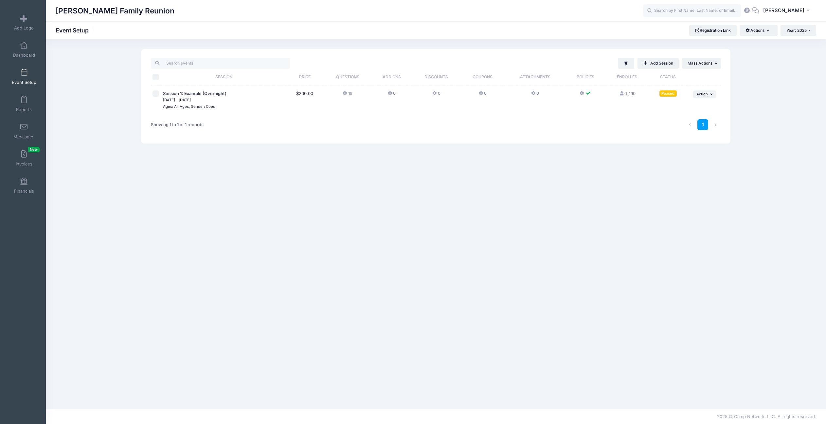
click at [391, 93] on icon at bounding box center [390, 93] width 5 height 0
click at [346, 93] on icon at bounding box center [345, 93] width 5 height 0
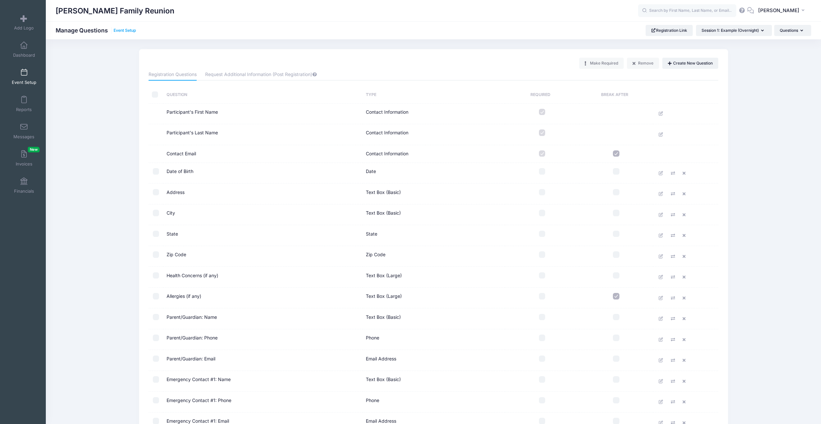
click at [122, 32] on link "Event Setup" at bounding box center [125, 30] width 23 height 5
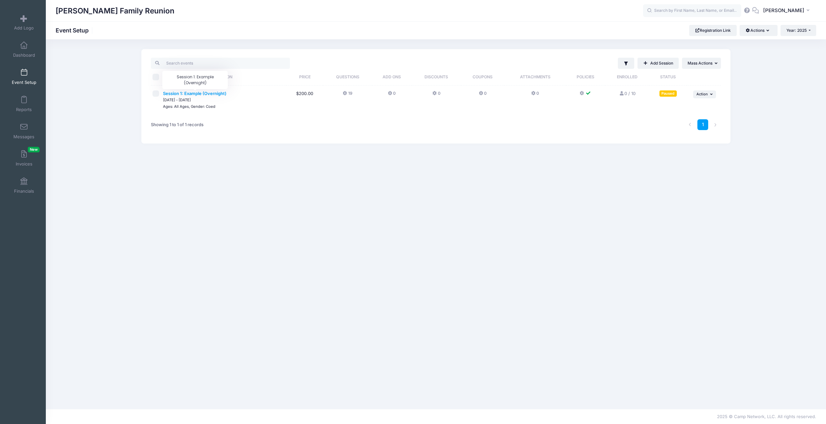
click at [201, 93] on span "Session 1: Example (Overnight)" at bounding box center [195, 93] width 64 height 5
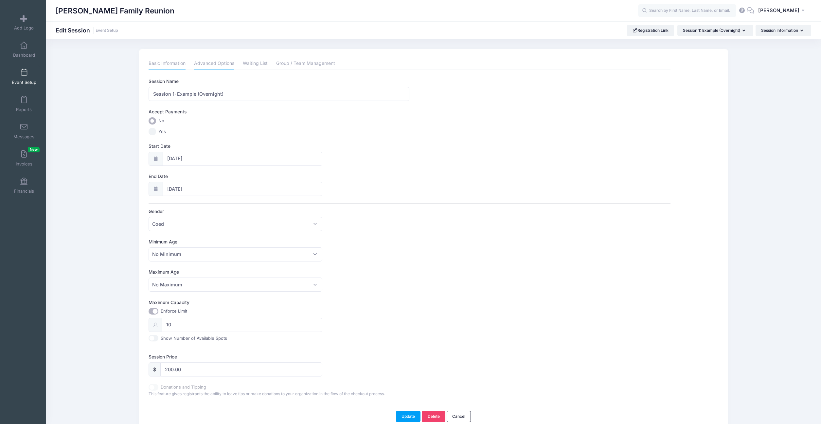
click at [214, 64] on link "Advanced Options" at bounding box center [214, 64] width 40 height 12
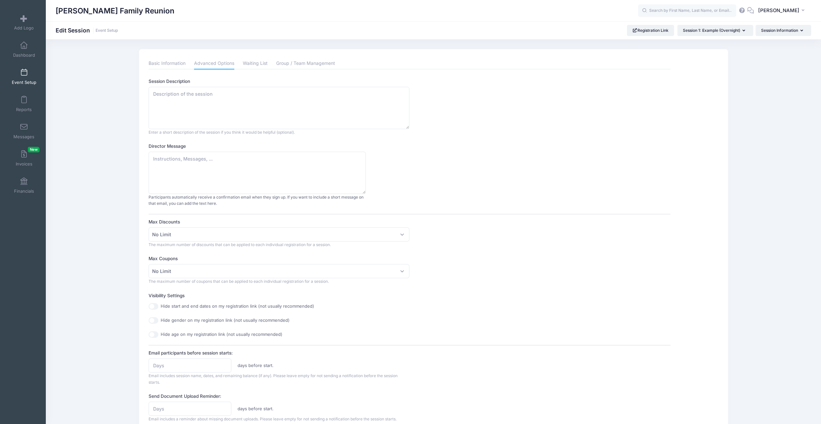
click at [746, 8] on icon at bounding box center [742, 10] width 7 height 4
click at [693, 32] on span "Session 1: Example (Overnight)" at bounding box center [711, 30] width 57 height 5
click at [636, 61] on ul "Basic Information Advanced Options Waiting List Group / Team Management" at bounding box center [410, 64] width 522 height 12
click at [114, 30] on link "Event Setup" at bounding box center [107, 30] width 23 height 5
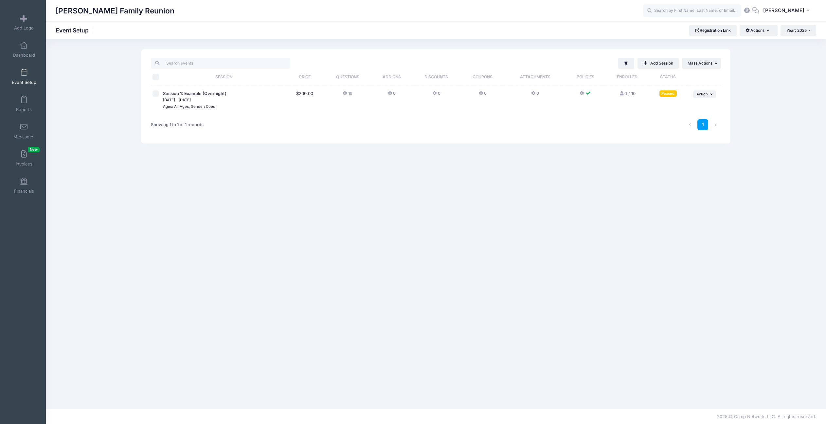
click at [347, 94] on button "19" at bounding box center [347, 94] width 9 height 9
